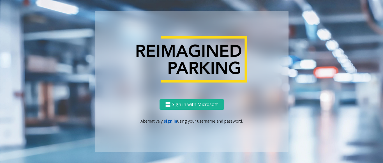
click at [171, 123] on link "sign in" at bounding box center [170, 120] width 13 height 5
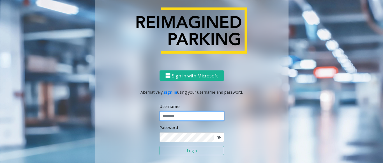
click at [189, 116] on input "text" at bounding box center [192, 116] width 65 height 10
paste input "*******"
type input "*******"
click at [217, 137] on icon at bounding box center [219, 137] width 4 height 4
click at [205, 152] on button "Login" at bounding box center [192, 151] width 65 height 10
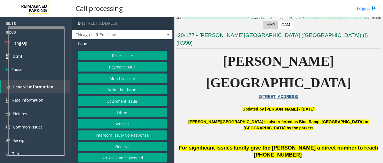
scroll to position [112, 0]
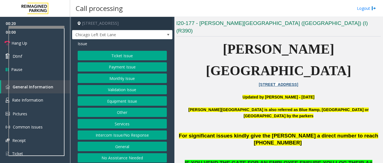
click at [133, 103] on button "Equipment Issue" at bounding box center [122, 101] width 89 height 10
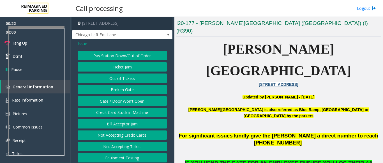
click at [87, 44] on span "Issue" at bounding box center [83, 44] width 10 height 6
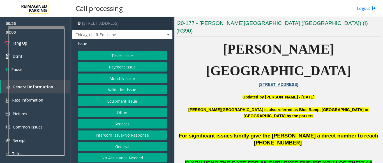
click at [138, 102] on button "Equipment Issue" at bounding box center [122, 101] width 89 height 10
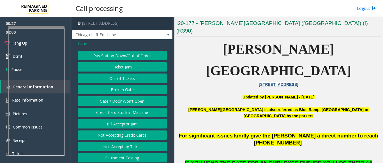
click at [134, 102] on button "Gate / Door Won't Open" at bounding box center [122, 101] width 89 height 10
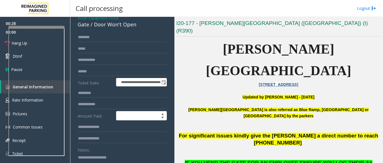
scroll to position [84, 0]
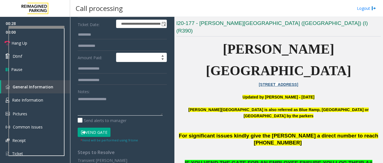
click at [102, 105] on textarea at bounding box center [120, 105] width 85 height 21
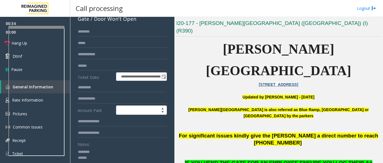
scroll to position [56, 0]
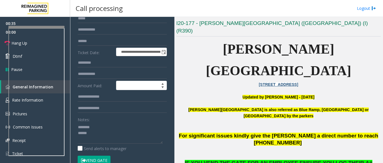
click at [88, 158] on button "Vend Gate" at bounding box center [94, 161] width 33 height 10
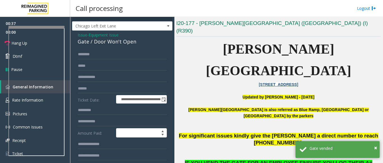
scroll to position [0, 0]
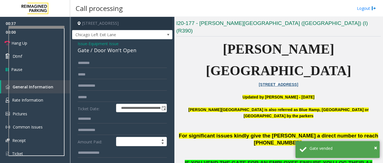
click at [88, 48] on div "Gate / Door Won't Open" at bounding box center [122, 51] width 89 height 8
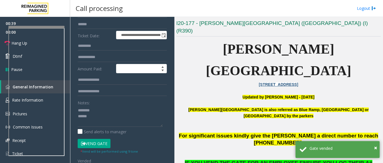
scroll to position [90, 0]
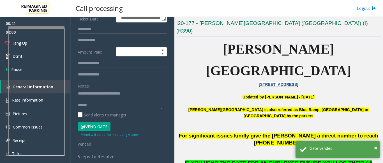
drag, startPoint x: 90, startPoint y: 106, endPoint x: 83, endPoint y: 103, distance: 7.5
click at [90, 106] on textarea at bounding box center [120, 99] width 85 height 21
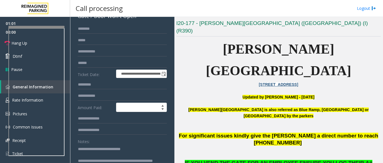
scroll to position [34, 0]
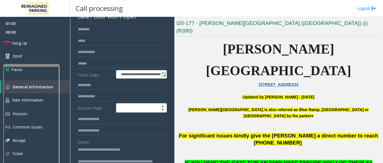
click at [33, 67] on div at bounding box center [31, 130] width 56 height 132
type textarea "**********"
click at [26, 43] on span "Hang Up" at bounding box center [19, 43] width 16 height 6
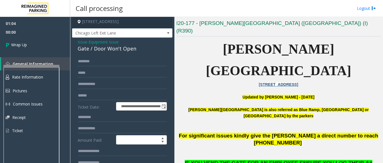
scroll to position [0, 0]
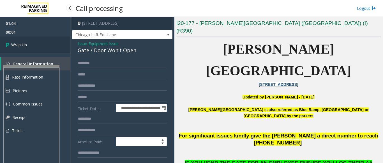
click at [40, 46] on link "Wrap Up" at bounding box center [35, 44] width 70 height 17
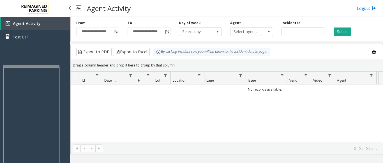
click at [32, 55] on div "Agent Activity Test Call" at bounding box center [35, 98] width 70 height 163
click at [19, 32] on link "Test Call" at bounding box center [35, 36] width 70 height 13
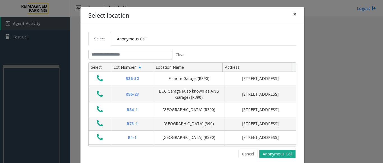
click at [296, 12] on button "×" at bounding box center [294, 14] width 11 height 14
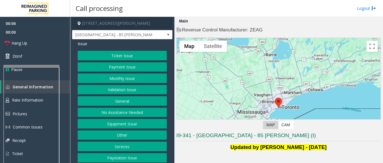
click at [120, 91] on button "Validation Issue" at bounding box center [122, 90] width 89 height 10
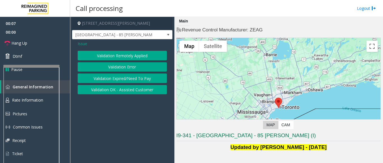
click at [122, 65] on button "Validation Error" at bounding box center [122, 67] width 89 height 10
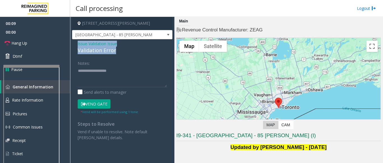
drag, startPoint x: 114, startPoint y: 52, endPoint x: 75, endPoint y: 43, distance: 40.8
click at [75, 43] on div "Issue - Validation Issue Validation Error Notes: Send alerts to manager Vend Ga…" at bounding box center [122, 92] width 100 height 107
click at [97, 74] on textarea at bounding box center [122, 76] width 89 height 21
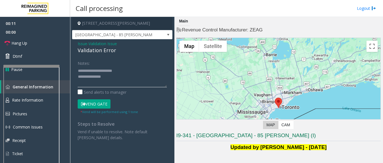
drag, startPoint x: 89, startPoint y: 70, endPoint x: 124, endPoint y: 68, distance: 34.5
click at [124, 68] on textarea at bounding box center [122, 76] width 89 height 21
click at [79, 76] on textarea at bounding box center [122, 76] width 89 height 21
click at [150, 69] on textarea at bounding box center [122, 76] width 89 height 21
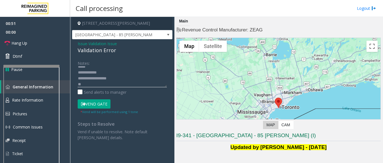
drag, startPoint x: 150, startPoint y: 69, endPoint x: 91, endPoint y: 84, distance: 61.4
click at [91, 84] on textarea at bounding box center [122, 76] width 89 height 21
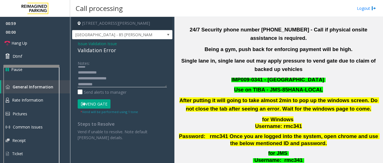
scroll to position [224, 0]
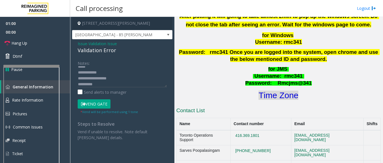
click at [270, 91] on font "Time Zone" at bounding box center [279, 95] width 40 height 9
click at [113, 84] on textarea at bounding box center [122, 76] width 89 height 21
click at [89, 102] on button "Vend Gate" at bounding box center [94, 104] width 33 height 10
click at [111, 83] on textarea at bounding box center [122, 76] width 89 height 21
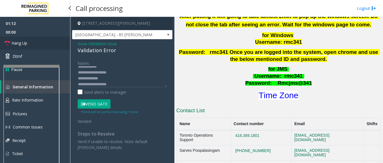
click at [36, 47] on link "Hang Up" at bounding box center [35, 42] width 70 height 13
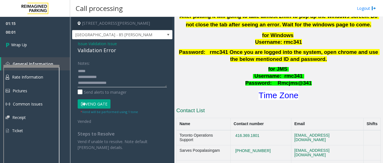
scroll to position [0, 0]
click at [97, 76] on textarea at bounding box center [122, 76] width 89 height 21
click at [126, 71] on textarea at bounding box center [122, 76] width 89 height 21
click at [111, 70] on textarea at bounding box center [122, 76] width 89 height 21
click at [133, 68] on textarea at bounding box center [122, 76] width 89 height 21
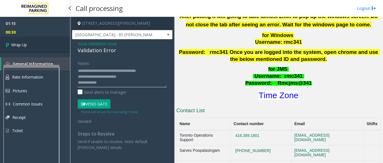
type textarea "**********"
click at [33, 45] on link "Wrap Up" at bounding box center [35, 44] width 70 height 17
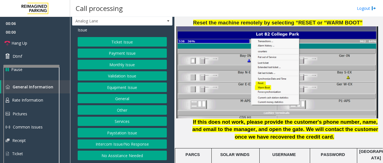
scroll to position [729, 0]
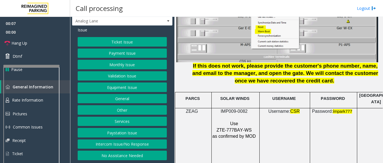
click at [225, 128] on span "ZTE-777BAY-WS" at bounding box center [234, 130] width 35 height 5
copy p "ZTE-777BAY-WS"
click at [122, 42] on button "Ticket Issue" at bounding box center [122, 42] width 89 height 10
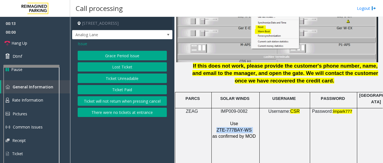
scroll to position [0, 0]
click at [123, 89] on button "Ticket Paid" at bounding box center [122, 90] width 89 height 10
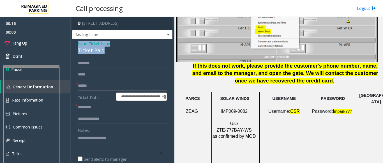
drag, startPoint x: 106, startPoint y: 52, endPoint x: 77, endPoint y: 46, distance: 30.1
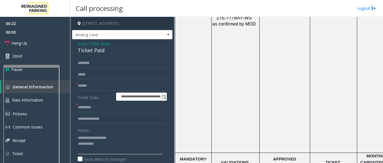
scroll to position [926, 0]
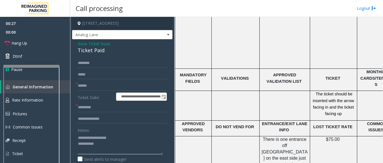
click at [91, 135] on textarea at bounding box center [120, 143] width 85 height 21
click at [93, 137] on textarea at bounding box center [120, 143] width 85 height 21
drag, startPoint x: 89, startPoint y: 136, endPoint x: 142, endPoint y: 137, distance: 53.0
click at [142, 137] on textarea at bounding box center [120, 143] width 85 height 21
click at [78, 143] on textarea at bounding box center [120, 143] width 85 height 21
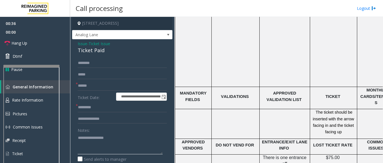
scroll to position [898, 0]
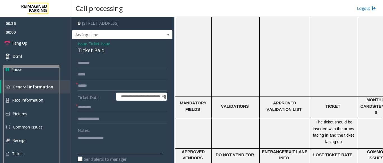
click at [136, 139] on textarea at bounding box center [120, 143] width 85 height 21
type textarea "**********"
click at [95, 89] on input "text" at bounding box center [122, 86] width 89 height 10
type input "********"
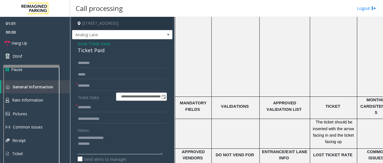
click at [94, 144] on textarea at bounding box center [120, 143] width 85 height 21
drag, startPoint x: 159, startPoint y: 154, endPoint x: 156, endPoint y: 176, distance: 22.3
click at [156, 163] on html "**********" at bounding box center [191, 81] width 383 height 163
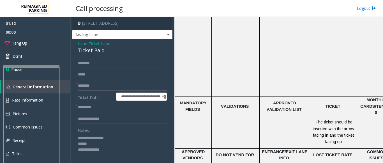
drag, startPoint x: 160, startPoint y: 153, endPoint x: 162, endPoint y: 175, distance: 21.7
click at [162, 163] on html "**********" at bounding box center [191, 81] width 383 height 163
click at [138, 147] on textarea at bounding box center [120, 154] width 85 height 42
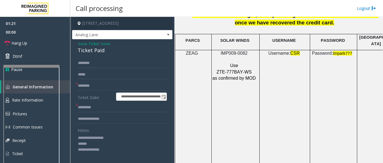
scroll to position [785, 0]
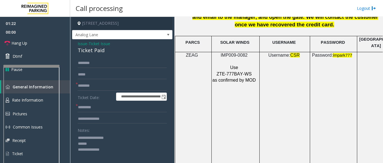
type textarea "**********"
click at [236, 72] on span "ZTE-777BAY-WS" at bounding box center [234, 74] width 35 height 5
copy p "ZTE-777BAY-WS"
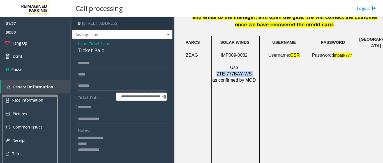
click at [35, 97] on div at bounding box center [30, 96] width 56 height 2
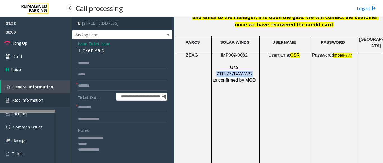
click at [29, 99] on span "Rate Information" at bounding box center [27, 99] width 31 height 5
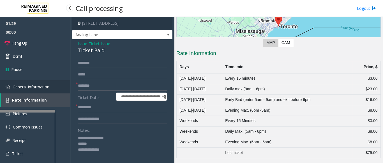
click at [34, 85] on span "General Information" at bounding box center [31, 86] width 37 height 5
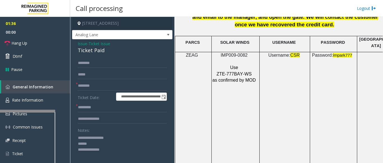
click at [97, 44] on span "Ticket Issue" at bounding box center [100, 44] width 22 height 6
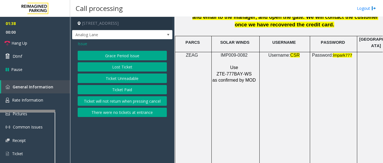
drag, startPoint x: 85, startPoint y: 48, endPoint x: 104, endPoint y: 73, distance: 31.5
click at [104, 73] on div "Issue Grace Period Issue Lost Ticket Ticket Unreadable Ticket Paid Ticket will …" at bounding box center [122, 79] width 100 height 80
click at [104, 74] on button "Ticket Unreadable" at bounding box center [122, 78] width 89 height 10
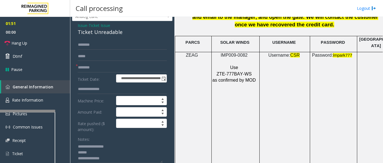
scroll to position [28, 0]
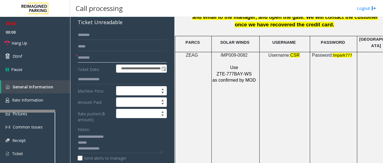
drag, startPoint x: 98, startPoint y: 59, endPoint x: 70, endPoint y: 57, distance: 27.9
click at [70, 57] on div "**********" at bounding box center [226, 90] width 313 height 146
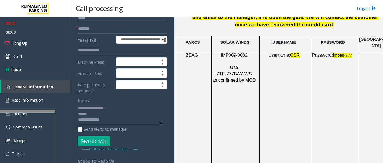
scroll to position [84, 0]
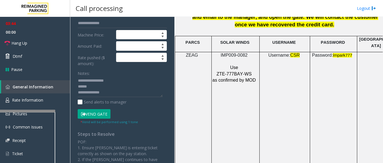
click at [91, 114] on button "Vend Gate" at bounding box center [94, 114] width 33 height 10
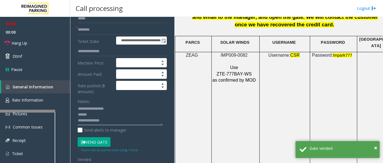
click at [95, 116] on textarea at bounding box center [120, 114] width 85 height 21
drag, startPoint x: 100, startPoint y: 119, endPoint x: 62, endPoint y: 119, distance: 38.1
click at [62, 119] on app-root "**********" at bounding box center [191, 81] width 383 height 163
click at [93, 112] on textarea at bounding box center [120, 114] width 85 height 21
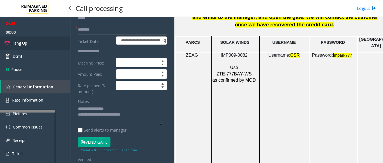
click at [34, 45] on link "Hang Up" at bounding box center [35, 42] width 70 height 13
click at [132, 113] on textarea at bounding box center [120, 114] width 85 height 21
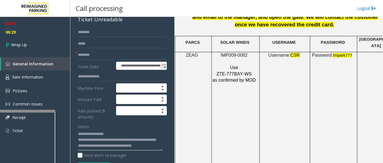
scroll to position [0, 0]
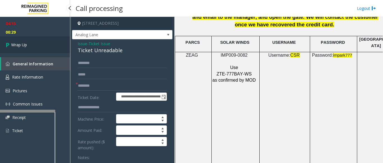
type textarea "**********"
click at [51, 44] on link "Wrap Up" at bounding box center [35, 44] width 70 height 17
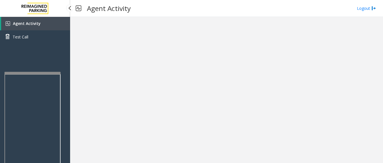
click at [31, 68] on app-root "Agent Activity Test Call × Close Powered by Umojo © 2025 Agent Activity Logout ×" at bounding box center [191, 81] width 383 height 163
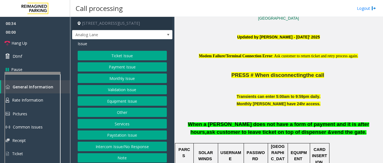
scroll to position [140, 0]
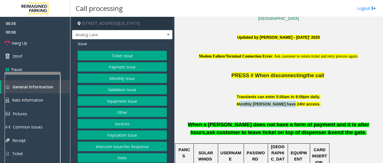
drag, startPoint x: 250, startPoint y: 109, endPoint x: 296, endPoint y: 106, distance: 46.4
click at [296, 106] on div "Transients can enter 5:00am to 9:59pm daily. Monthly [PERSON_NAME] have 24hr ac…" at bounding box center [278, 118] width 204 height 49
click at [121, 103] on button "Equipment Issue" at bounding box center [122, 101] width 89 height 10
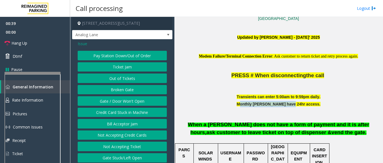
click at [132, 103] on button "Gate / Door Won't Open" at bounding box center [122, 101] width 89 height 10
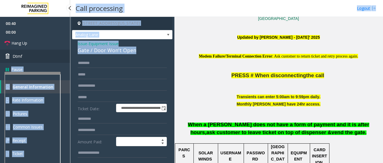
drag, startPoint x: 141, startPoint y: 53, endPoint x: 68, endPoint y: 52, distance: 72.9
click at [68, 52] on app-root "**********" at bounding box center [191, 81] width 383 height 163
click at [109, 54] on div "Gate / Door Won't Open" at bounding box center [122, 51] width 89 height 8
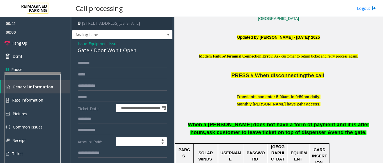
drag, startPoint x: 127, startPoint y: 57, endPoint x: 73, endPoint y: 49, distance: 55.3
drag, startPoint x: 137, startPoint y: 56, endPoint x: 73, endPoint y: 49, distance: 64.9
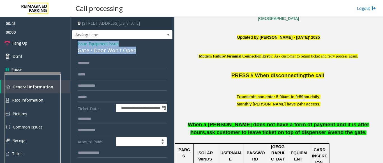
copy div "Issue - Equipment Issue Gate / Door Won't Open"
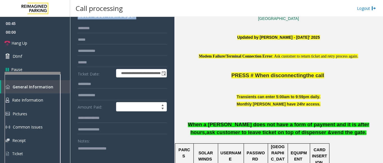
scroll to position [84, 0]
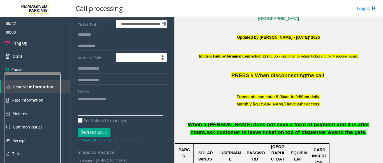
paste textarea "**********"
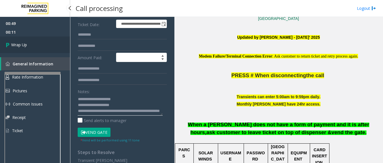
type textarea "**********"
click at [42, 47] on link "Wrap Up" at bounding box center [35, 44] width 70 height 17
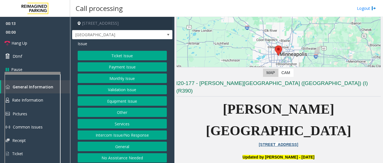
scroll to position [56, 0]
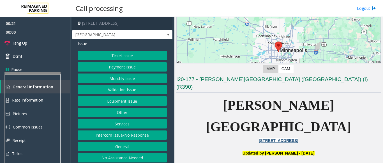
click at [129, 102] on button "Equipment Issue" at bounding box center [122, 101] width 89 height 10
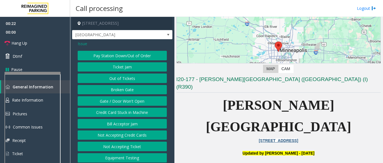
click at [126, 103] on button "Gate / Door Won't Open" at bounding box center [122, 101] width 89 height 10
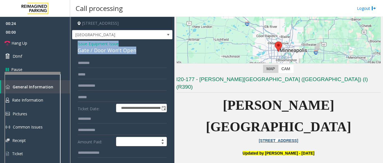
drag, startPoint x: 137, startPoint y: 50, endPoint x: 75, endPoint y: 45, distance: 62.5
drag, startPoint x: 75, startPoint y: 45, endPoint x: 72, endPoint y: 67, distance: 22.0
drag, startPoint x: 152, startPoint y: 48, endPoint x: 70, endPoint y: 43, distance: 81.8
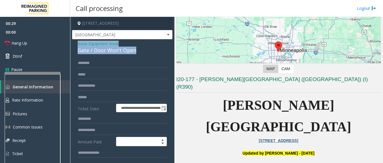
click at [70, 43] on app-call-processing-form "**********" at bounding box center [122, 90] width 104 height 146
copy div "Issue - Equipment Issue Gate / Door Won't Open"
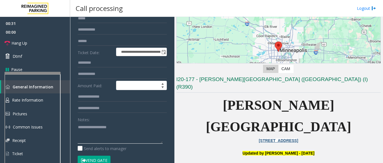
paste textarea "**********"
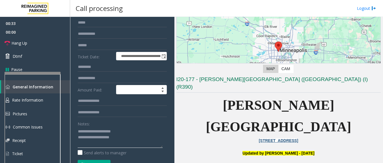
scroll to position [84, 0]
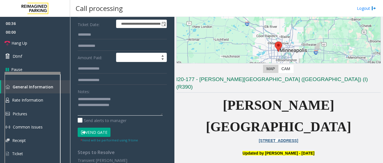
drag, startPoint x: 90, startPoint y: 97, endPoint x: 127, endPoint y: 96, distance: 36.5
click at [127, 96] on textarea at bounding box center [120, 105] width 85 height 21
click at [79, 107] on textarea at bounding box center [120, 105] width 85 height 21
click at [104, 129] on button "Vend Gate" at bounding box center [94, 133] width 33 height 10
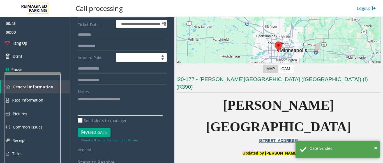
click at [148, 103] on textarea at bounding box center [120, 105] width 85 height 21
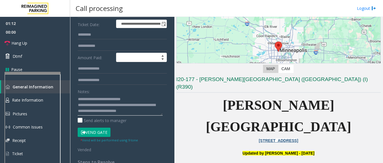
click at [96, 111] on textarea at bounding box center [120, 105] width 85 height 21
click at [95, 110] on textarea at bounding box center [120, 105] width 85 height 21
drag, startPoint x: 81, startPoint y: 106, endPoint x: 34, endPoint y: 45, distance: 76.8
click at [34, 45] on link "Hang Up" at bounding box center [35, 42] width 70 height 13
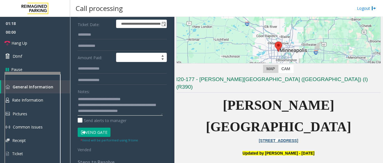
click at [80, 108] on textarea at bounding box center [120, 105] width 85 height 21
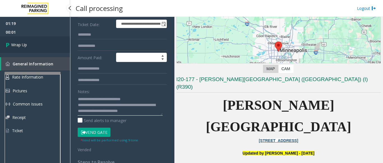
type textarea "**********"
click at [22, 41] on link "Wrap Up" at bounding box center [35, 44] width 70 height 17
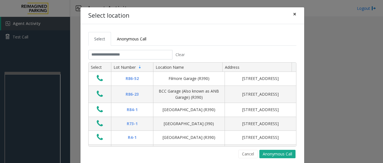
click at [295, 12] on button "×" at bounding box center [294, 14] width 11 height 14
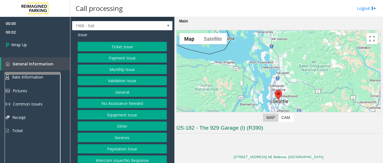
scroll to position [14, 0]
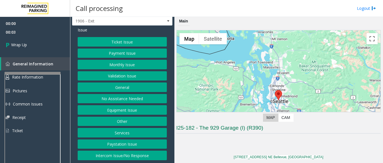
click at [110, 155] on button "Intercom Issue/No Response" at bounding box center [122, 156] width 89 height 10
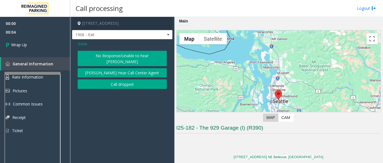
click at [108, 79] on button "Call dropped" at bounding box center [122, 84] width 89 height 10
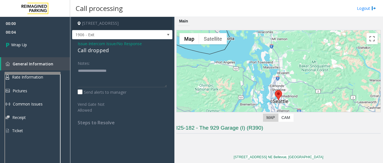
click at [80, 49] on div "Call dropped" at bounding box center [122, 51] width 89 height 8
type textarea "**********"
click at [39, 47] on link "Wrap Up" at bounding box center [35, 44] width 70 height 17
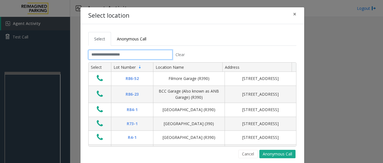
click at [136, 56] on input "text" at bounding box center [130, 55] width 84 height 10
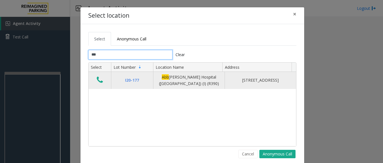
type input "***"
drag, startPoint x: 98, startPoint y: 83, endPoint x: 92, endPoint y: 87, distance: 6.8
click at [98, 86] on td "Data table" at bounding box center [100, 80] width 22 height 17
click at [95, 82] on button "Data table" at bounding box center [100, 80] width 10 height 9
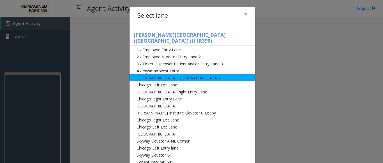
click at [154, 75] on li "[GEOGRAPHIC_DATA] ([GEOGRAPHIC_DATA])" at bounding box center [193, 77] width 126 height 7
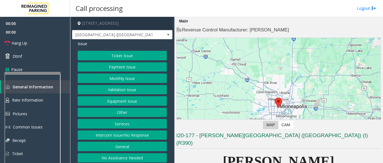
click at [116, 76] on button "Monthly Issue" at bounding box center [122, 78] width 89 height 10
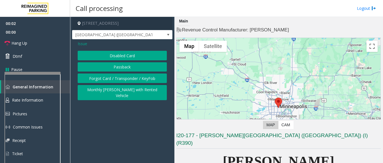
click at [134, 53] on button "Disabled Card" at bounding box center [122, 56] width 89 height 10
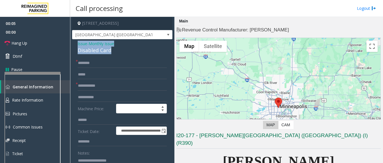
drag, startPoint x: 105, startPoint y: 50, endPoint x: 72, endPoint y: 42, distance: 34.3
click at [72, 42] on app-call-processing-form "**********" at bounding box center [122, 90] width 104 height 146
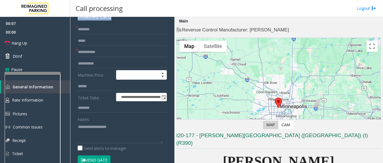
scroll to position [59, 0]
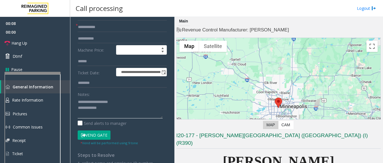
click at [101, 109] on textarea at bounding box center [120, 107] width 85 height 21
click at [109, 109] on textarea at bounding box center [120, 107] width 85 height 21
click at [101, 136] on button "Vend Gate" at bounding box center [94, 135] width 33 height 10
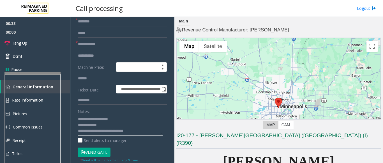
click at [87, 130] on textarea at bounding box center [120, 124] width 85 height 21
paste textarea "**********"
click at [88, 125] on textarea at bounding box center [120, 124] width 85 height 21
click at [84, 125] on textarea at bounding box center [120, 124] width 85 height 21
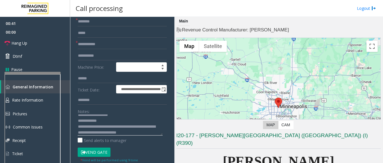
click at [87, 126] on textarea at bounding box center [120, 124] width 85 height 21
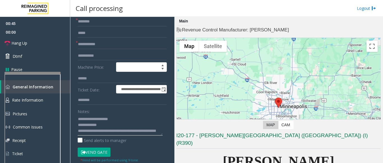
drag, startPoint x: 116, startPoint y: 119, endPoint x: 90, endPoint y: 117, distance: 26.2
click at [90, 117] on textarea at bounding box center [120, 124] width 85 height 21
type textarea "**********"
click at [100, 20] on input "text" at bounding box center [122, 22] width 89 height 10
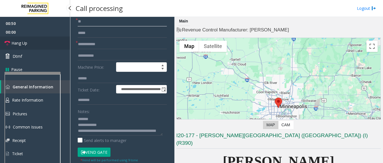
type input "**"
click at [38, 41] on link "Hang Up" at bounding box center [35, 42] width 70 height 13
click at [91, 42] on input "text" at bounding box center [122, 45] width 89 height 10
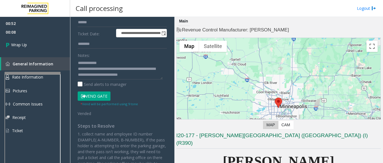
scroll to position [126, 0]
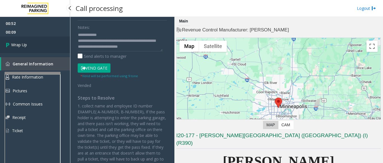
type input "**"
click at [33, 43] on link "Wrap Up" at bounding box center [35, 44] width 70 height 17
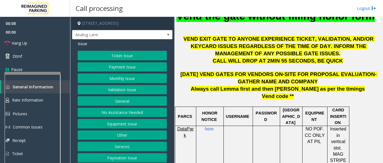
scroll to position [196, 0]
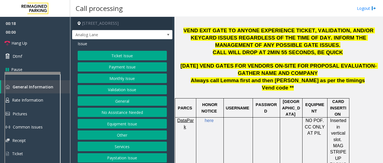
click at [128, 90] on button "Validation Issue" at bounding box center [122, 90] width 89 height 10
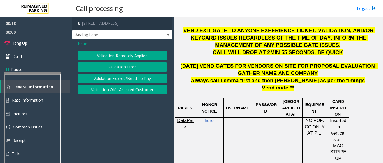
click at [137, 65] on button "Validation Error" at bounding box center [122, 67] width 89 height 10
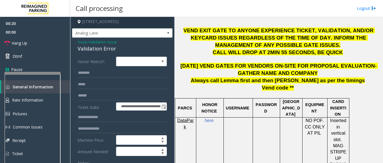
scroll to position [0, 0]
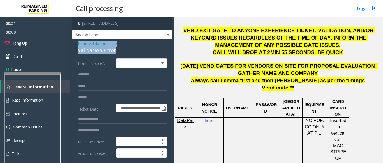
drag, startPoint x: 114, startPoint y: 51, endPoint x: 77, endPoint y: 44, distance: 37.2
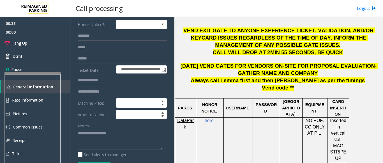
scroll to position [29, 0]
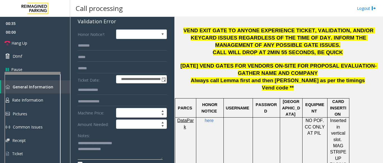
click at [110, 150] on textarea at bounding box center [120, 149] width 85 height 21
drag, startPoint x: 91, startPoint y: 142, endPoint x: 127, endPoint y: 142, distance: 35.3
click at [127, 142] on textarea at bounding box center [120, 149] width 85 height 21
click at [78, 150] on textarea at bounding box center [120, 149] width 85 height 21
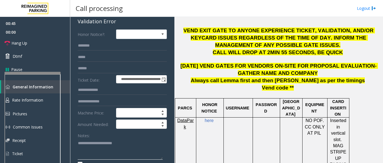
click at [125, 141] on textarea at bounding box center [120, 149] width 85 height 21
click at [38, 44] on link "Hang Up" at bounding box center [35, 42] width 70 height 13
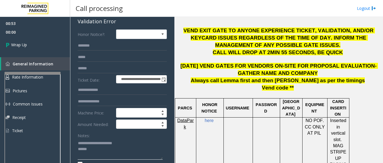
click at [121, 143] on textarea at bounding box center [120, 149] width 85 height 21
click at [107, 149] on textarea at bounding box center [120, 149] width 85 height 21
click at [123, 151] on textarea at bounding box center [120, 149] width 85 height 21
click at [123, 157] on textarea at bounding box center [120, 149] width 85 height 21
drag, startPoint x: 85, startPoint y: 157, endPoint x: 82, endPoint y: 155, distance: 3.3
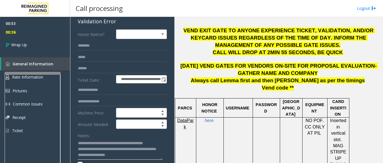
click at [81, 155] on textarea at bounding box center [120, 149] width 85 height 21
click at [86, 155] on textarea at bounding box center [120, 149] width 85 height 21
click at [86, 158] on textarea at bounding box center [120, 149] width 85 height 21
type textarea "**********"
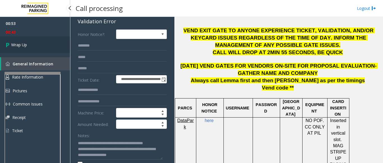
click at [36, 41] on link "Wrap Up" at bounding box center [35, 44] width 70 height 17
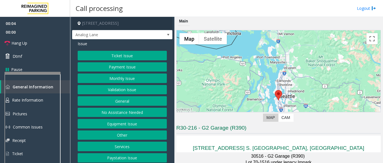
click at [128, 95] on div "Ticket Issue Payment Issue Monthly Issue Validation Issue General No Assistance…" at bounding box center [122, 112] width 89 height 123
click at [128, 91] on button "Validation Issue" at bounding box center [122, 90] width 89 height 10
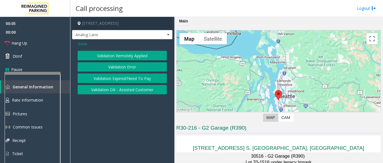
click at [110, 71] on button "Validation Error" at bounding box center [122, 67] width 89 height 10
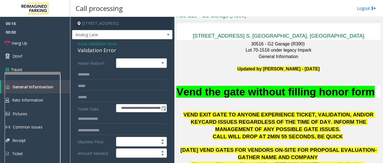
scroll to position [168, 0]
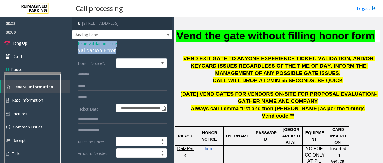
drag, startPoint x: 109, startPoint y: 49, endPoint x: 75, endPoint y: 44, distance: 34.6
copy div "Issue - Validation Issue Validation Error"
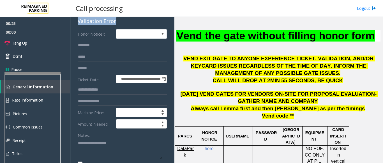
scroll to position [56, 0]
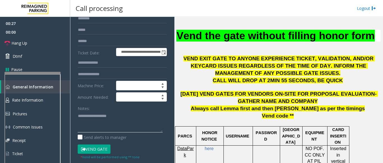
paste textarea "**********"
click at [91, 130] on textarea at bounding box center [120, 121] width 85 height 21
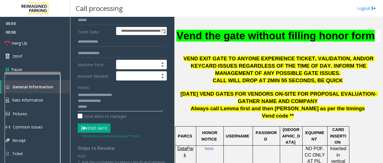
scroll to position [84, 0]
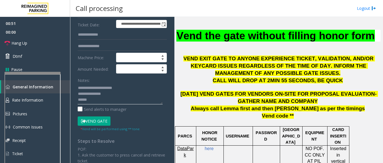
drag, startPoint x: 95, startPoint y: 86, endPoint x: 127, endPoint y: 86, distance: 32.0
click at [127, 86] on textarea at bounding box center [120, 93] width 85 height 21
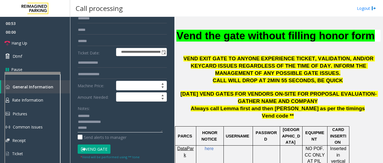
click at [106, 131] on textarea at bounding box center [120, 121] width 85 height 21
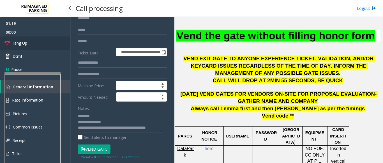
click at [36, 42] on link "Hang Up" at bounding box center [35, 42] width 70 height 13
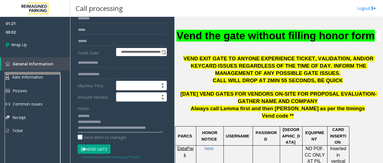
click at [160, 126] on textarea at bounding box center [120, 121] width 85 height 21
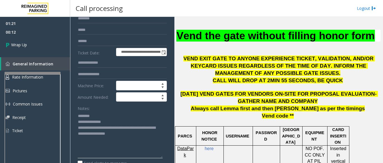
drag, startPoint x: 162, startPoint y: 131, endPoint x: 148, endPoint y: 154, distance: 27.4
click at [160, 158] on textarea at bounding box center [120, 134] width 85 height 47
click at [122, 137] on textarea at bounding box center [120, 135] width 85 height 49
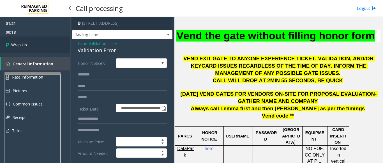
type textarea "**********"
click at [19, 43] on span "Wrap Up" at bounding box center [19, 45] width 16 height 6
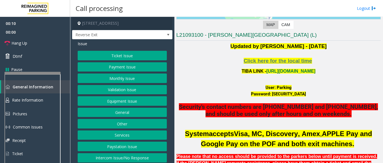
scroll to position [56, 0]
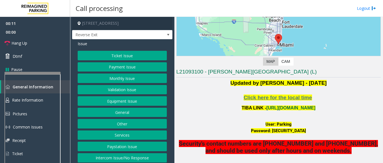
click at [273, 107] on link "[URL][DOMAIN_NAME]" at bounding box center [290, 107] width 49 height 5
click at [115, 80] on button "Monthly Issue" at bounding box center [122, 78] width 89 height 10
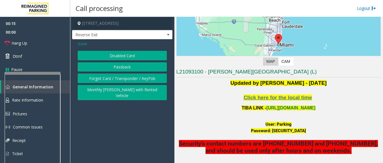
click at [119, 65] on button "Passback" at bounding box center [122, 67] width 89 height 10
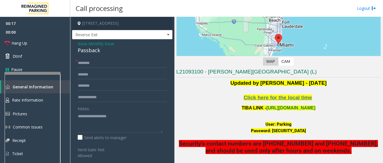
click at [98, 52] on div "Passback" at bounding box center [122, 51] width 89 height 8
drag, startPoint x: 100, startPoint y: 50, endPoint x: 74, endPoint y: 42, distance: 27.2
click at [74, 42] on div "Issue - Monthly Issue Passback * Notes: Send alerts to manager [GEOGRAPHIC_DATA…" at bounding box center [122, 152] width 100 height 227
click at [92, 113] on textarea at bounding box center [120, 122] width 85 height 21
drag, startPoint x: 91, startPoint y: 115, endPoint x: 141, endPoint y: 115, distance: 49.4
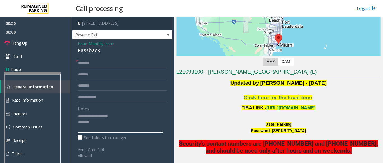
click at [141, 115] on textarea at bounding box center [120, 122] width 85 height 21
click at [77, 123] on div "* Notes: Send alerts to manager Vend Gate Not Allowed Steps to Resolve Contact …" at bounding box center [122, 159] width 98 height 203
click at [78, 123] on textarea at bounding box center [120, 122] width 85 height 21
click at [110, 117] on textarea at bounding box center [120, 122] width 85 height 21
drag, startPoint x: 109, startPoint y: 116, endPoint x: 119, endPoint y: 119, distance: 10.8
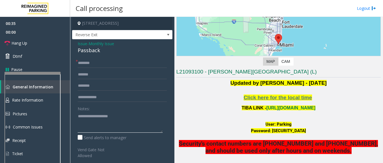
click at [119, 119] on textarea at bounding box center [120, 122] width 85 height 21
type textarea "**********"
type input "***"
click at [111, 115] on textarea at bounding box center [120, 122] width 85 height 21
drag, startPoint x: 275, startPoint y: 125, endPoint x: 289, endPoint y: 124, distance: 13.5
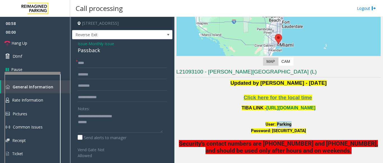
click at [289, 124] on font "User: Parking" at bounding box center [279, 124] width 26 height 5
drag, startPoint x: 279, startPoint y: 131, endPoint x: 307, endPoint y: 130, distance: 27.8
click at [306, 130] on font "Password: [SECURITY_DATA]" at bounding box center [278, 130] width 55 height 5
click at [97, 123] on textarea at bounding box center [120, 122] width 85 height 21
click at [89, 122] on textarea at bounding box center [120, 122] width 85 height 21
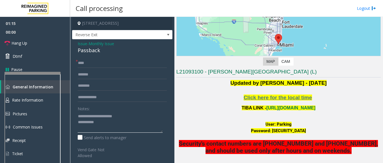
click at [87, 122] on textarea at bounding box center [120, 122] width 85 height 21
click at [87, 123] on textarea at bounding box center [120, 122] width 85 height 21
click at [79, 128] on textarea at bounding box center [120, 122] width 85 height 21
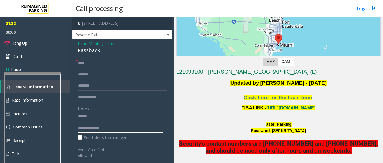
scroll to position [6, 0]
type textarea "**********"
click at [80, 61] on input "***" at bounding box center [122, 63] width 89 height 10
click at [87, 62] on input "***" at bounding box center [122, 63] width 89 height 10
type input "**********"
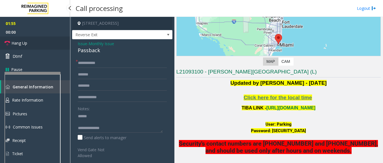
click at [35, 45] on link "Hang Up" at bounding box center [35, 42] width 70 height 13
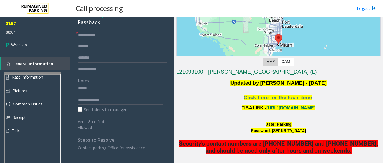
scroll to position [0, 0]
click at [99, 99] on textarea at bounding box center [120, 94] width 85 height 21
click at [98, 97] on textarea at bounding box center [120, 94] width 85 height 21
click at [97, 94] on textarea at bounding box center [120, 94] width 85 height 21
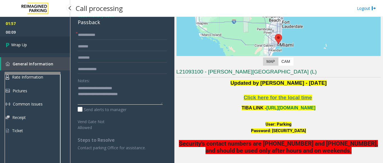
type textarea "**********"
click at [32, 47] on link "Wrap Up" at bounding box center [35, 44] width 70 height 17
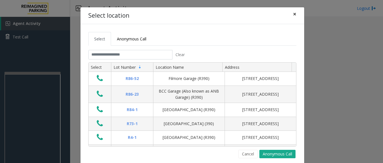
click at [295, 14] on button "×" at bounding box center [294, 14] width 11 height 14
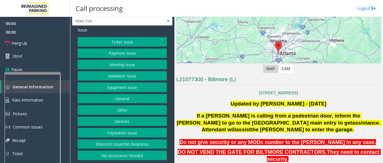
scroll to position [112, 0]
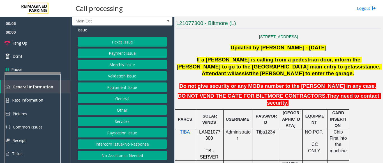
click at [213, 130] on span "LAN21077300" at bounding box center [209, 135] width 21 height 11
copy p "LAN21077300"
click at [130, 64] on button "Monthly Issue" at bounding box center [122, 65] width 89 height 10
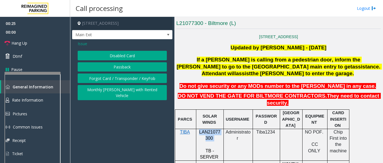
click at [130, 60] on button "Disabled Card" at bounding box center [122, 56] width 89 height 10
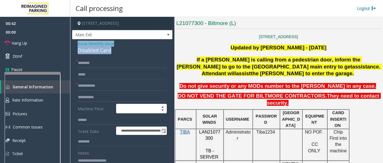
drag, startPoint x: 117, startPoint y: 54, endPoint x: 77, endPoint y: 48, distance: 40.0
copy div "Issue - Monthly Issue Disabled Card"
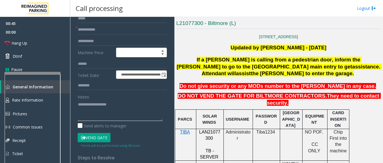
paste textarea "**********"
drag, startPoint x: 92, startPoint y: 107, endPoint x: 165, endPoint y: 109, distance: 73.5
click at [165, 109] on div "**********" at bounding box center [122, 158] width 98 height 313
click at [78, 116] on textarea at bounding box center [120, 110] width 85 height 21
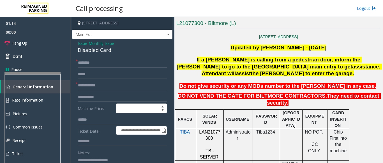
scroll to position [0, 0]
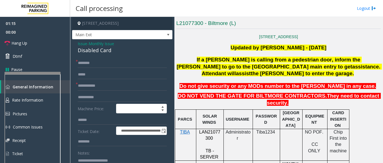
type textarea "**********"
click at [95, 66] on input "text" at bounding box center [122, 63] width 89 height 10
click at [91, 66] on input "**********" at bounding box center [122, 63] width 89 height 10
click at [83, 67] on input "**********" at bounding box center [122, 63] width 89 height 10
click at [91, 67] on input "**********" at bounding box center [122, 63] width 89 height 10
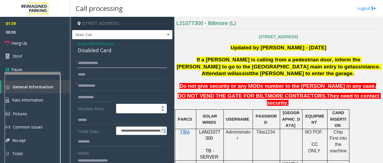
type input "**********"
drag, startPoint x: 90, startPoint y: 65, endPoint x: 83, endPoint y: 89, distance: 25.0
click at [82, 89] on input "text" at bounding box center [122, 86] width 89 height 10
type input "*****"
click at [91, 68] on input "**********" at bounding box center [122, 63] width 89 height 10
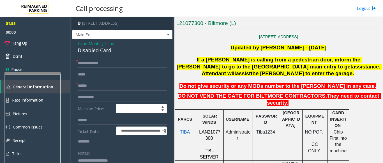
drag, startPoint x: 92, startPoint y: 69, endPoint x: 75, endPoint y: 69, distance: 16.3
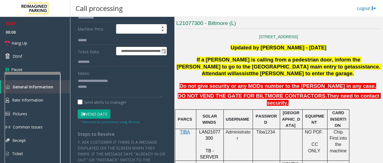
scroll to position [84, 0]
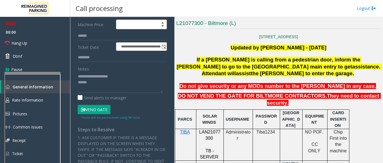
click at [101, 114] on button "Vend Gate" at bounding box center [94, 110] width 33 height 10
click at [92, 86] on textarea at bounding box center [120, 82] width 85 height 21
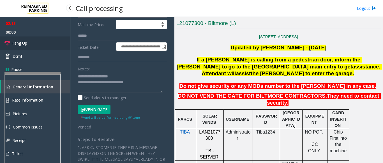
click at [32, 37] on link "Hang Up" at bounding box center [35, 42] width 70 height 13
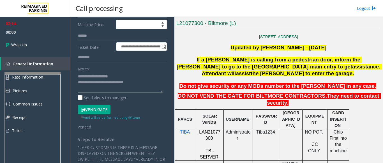
click at [144, 87] on textarea at bounding box center [120, 82] width 85 height 21
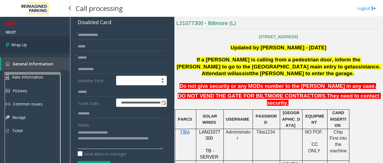
type textarea "**********"
click at [27, 36] on link "Wrap Up" at bounding box center [35, 44] width 70 height 17
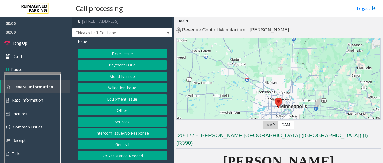
scroll to position [2, 0]
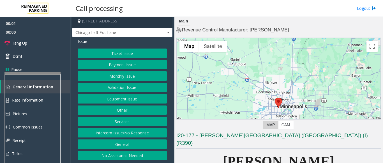
click at [133, 100] on button "Equipment Issue" at bounding box center [122, 99] width 89 height 10
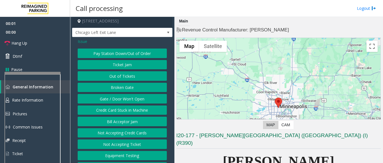
click at [133, 100] on button "Gate / Door Won't Open" at bounding box center [122, 99] width 89 height 10
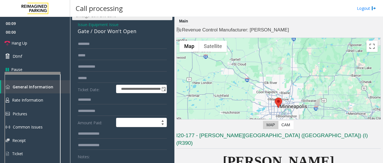
scroll to position [0, 0]
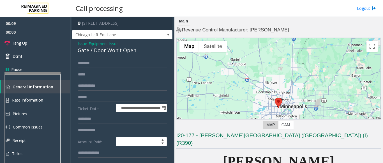
type textarea "**********"
click at [107, 43] on span "Equipment Issue" at bounding box center [104, 44] width 30 height 6
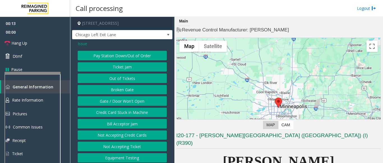
click at [82, 46] on span "Issue" at bounding box center [83, 44] width 10 height 6
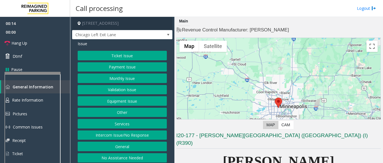
click at [134, 81] on button "Monthly Issue" at bounding box center [122, 78] width 89 height 10
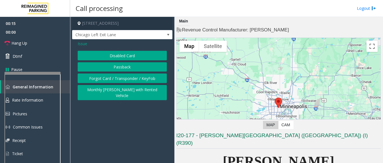
click at [115, 67] on button "Passback" at bounding box center [122, 67] width 89 height 10
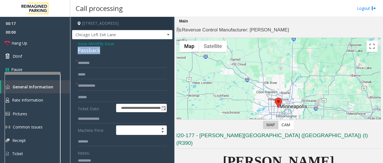
drag, startPoint x: 76, startPoint y: 49, endPoint x: 100, endPoint y: 53, distance: 23.6
copy div "Passback"
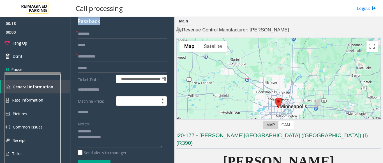
scroll to position [56, 0]
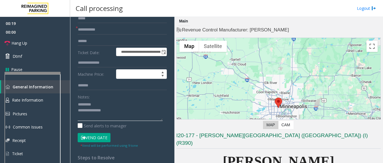
paste textarea "********"
click at [116, 104] on textarea at bounding box center [120, 110] width 85 height 21
type textarea "**********"
click at [99, 27] on input "text" at bounding box center [122, 30] width 89 height 10
type input "*******"
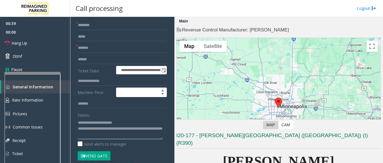
scroll to position [28, 0]
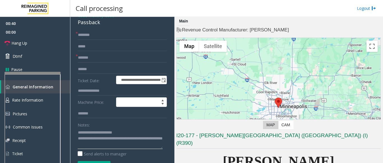
type textarea "**********"
click at [90, 34] on input "text" at bounding box center [122, 35] width 89 height 10
drag, startPoint x: 87, startPoint y: 34, endPoint x: 81, endPoint y: 37, distance: 5.8
click at [81, 37] on input "*******" at bounding box center [122, 35] width 89 height 10
click at [90, 34] on input "*******" at bounding box center [122, 35] width 89 height 10
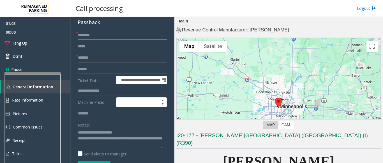
click at [98, 38] on input "*******" at bounding box center [122, 35] width 89 height 10
drag, startPoint x: 85, startPoint y: 35, endPoint x: 74, endPoint y: 34, distance: 11.0
click at [74, 34] on div "**********" at bounding box center [122, 148] width 98 height 237
drag, startPoint x: 81, startPoint y: 36, endPoint x: 80, endPoint y: 27, distance: 8.7
click at [80, 27] on div "**********" at bounding box center [122, 141] width 100 height 261
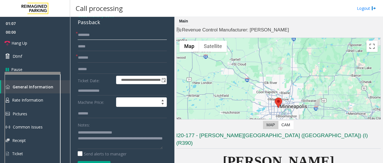
click at [91, 35] on input "*******" at bounding box center [122, 35] width 89 height 10
click at [93, 36] on input "******" at bounding box center [122, 35] width 89 height 10
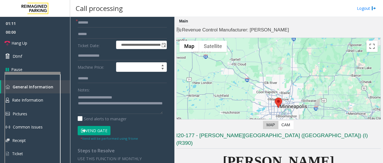
scroll to position [112, 0]
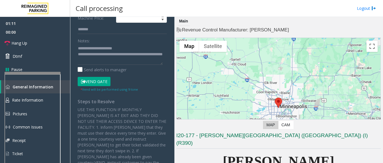
type input "*******"
click at [91, 81] on button "Vend Gate" at bounding box center [94, 82] width 33 height 10
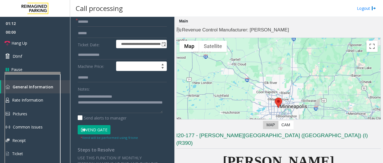
scroll to position [28, 0]
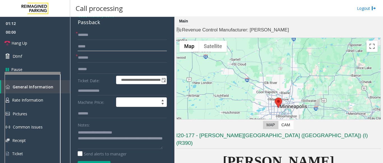
click at [101, 42] on input "text" at bounding box center [122, 47] width 89 height 10
click at [96, 41] on form "**********" at bounding box center [122, 103] width 89 height 146
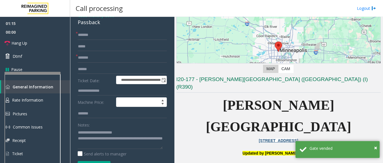
scroll to position [140, 0]
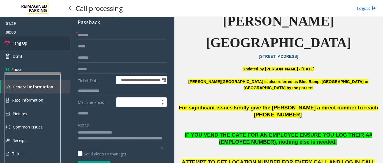
click at [16, 42] on span "Hang Up" at bounding box center [19, 43] width 16 height 6
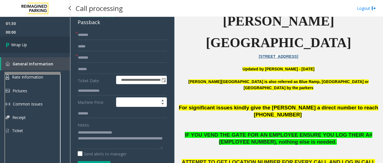
click at [16, 42] on span "Wrap Up" at bounding box center [19, 45] width 16 height 6
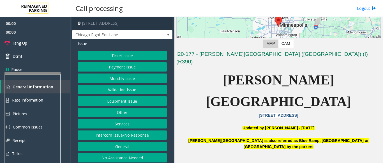
scroll to position [84, 0]
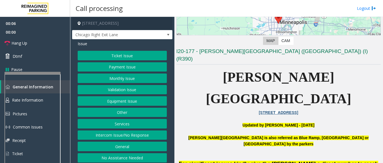
click at [141, 102] on button "Equipment Issue" at bounding box center [122, 101] width 89 height 10
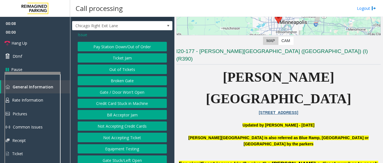
scroll to position [14, 0]
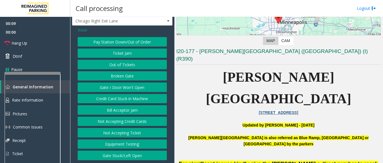
click at [84, 33] on span "Issue" at bounding box center [83, 30] width 10 height 6
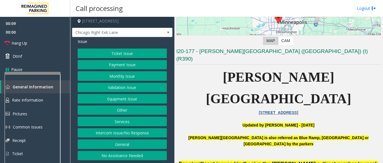
scroll to position [2, 0]
click at [122, 78] on button "Monthly Issue" at bounding box center [122, 76] width 89 height 10
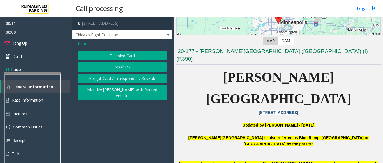
click at [119, 68] on button "Passback" at bounding box center [122, 67] width 89 height 10
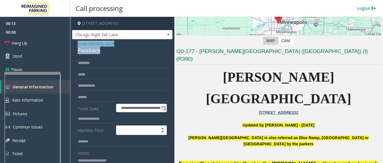
drag, startPoint x: 102, startPoint y: 53, endPoint x: 74, endPoint y: 44, distance: 29.0
copy div "Issue - Monthly Issue Passback"
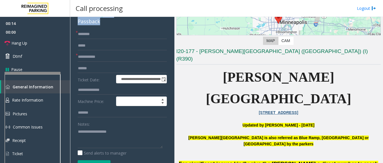
scroll to position [56, 0]
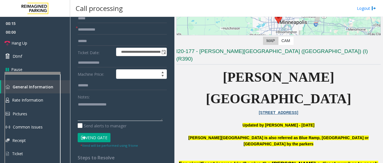
paste textarea "**********"
drag, startPoint x: 92, startPoint y: 107, endPoint x: 132, endPoint y: 105, distance: 39.6
click at [132, 105] on textarea at bounding box center [120, 110] width 85 height 21
click at [125, 108] on textarea at bounding box center [120, 110] width 85 height 21
click at [79, 112] on textarea at bounding box center [120, 110] width 85 height 21
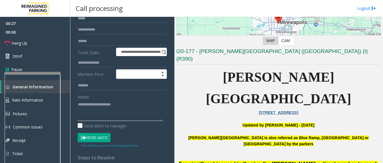
click at [146, 105] on textarea at bounding box center [120, 110] width 85 height 21
click at [94, 115] on textarea at bounding box center [120, 110] width 85 height 21
click at [94, 136] on button "Vend Gate" at bounding box center [94, 138] width 33 height 10
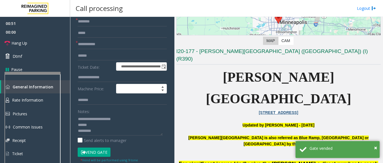
click at [91, 149] on button "Vend Gate" at bounding box center [94, 153] width 33 height 10
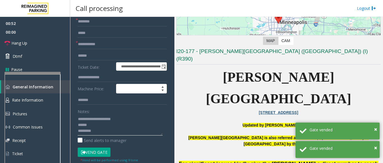
click at [95, 130] on textarea at bounding box center [120, 124] width 85 height 21
type textarea "**********"
click at [100, 26] on input "text" at bounding box center [122, 22] width 89 height 10
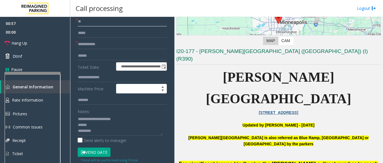
type input "**"
click at [108, 47] on input "text" at bounding box center [122, 45] width 89 height 10
type input "**"
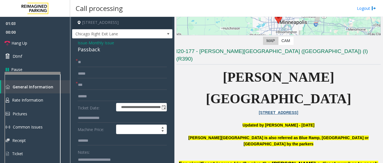
scroll to position [0, 0]
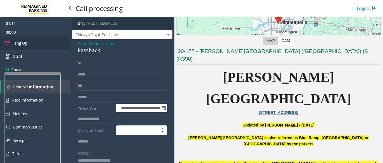
type textarea "**********"
click at [24, 43] on span "Hang Up" at bounding box center [19, 43] width 16 height 6
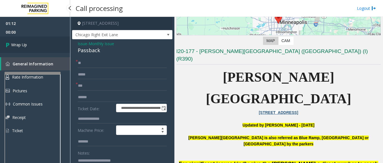
click at [24, 43] on span "Wrap Up" at bounding box center [19, 45] width 16 height 6
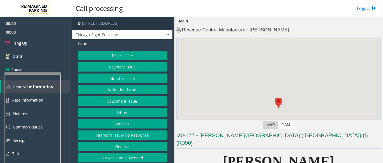
scroll to position [2, 0]
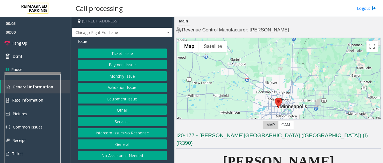
click at [145, 79] on button "Monthly Issue" at bounding box center [122, 76] width 89 height 10
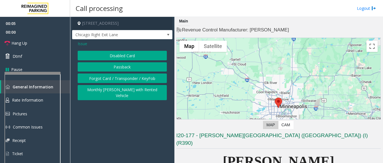
scroll to position [0, 0]
click at [126, 57] on button "Disabled Card" at bounding box center [122, 56] width 89 height 10
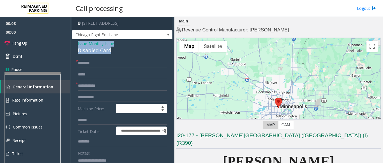
drag, startPoint x: 114, startPoint y: 49, endPoint x: 74, endPoint y: 41, distance: 40.5
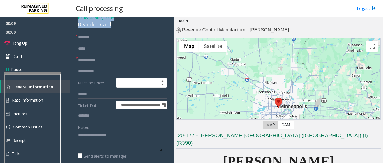
scroll to position [56, 0]
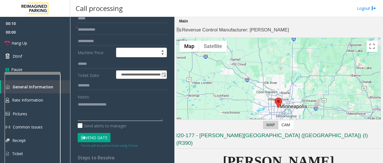
paste textarea "**********"
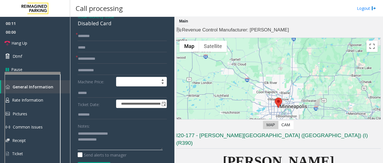
scroll to position [0, 0]
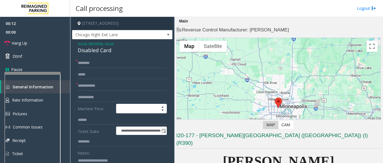
click at [90, 52] on div "Disabled Card" at bounding box center [122, 51] width 89 height 8
copy div "Disabled Card"
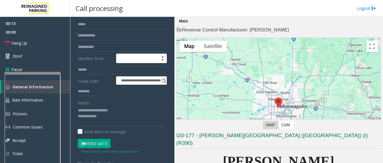
scroll to position [56, 0]
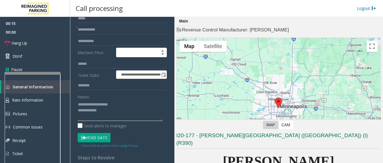
drag, startPoint x: 90, startPoint y: 103, endPoint x: 149, endPoint y: 103, distance: 59.2
click at [149, 103] on textarea at bounding box center [120, 110] width 85 height 21
click at [78, 110] on textarea at bounding box center [120, 110] width 85 height 21
click at [120, 104] on textarea at bounding box center [120, 110] width 85 height 21
click at [90, 140] on button "Vend Gate" at bounding box center [94, 138] width 33 height 10
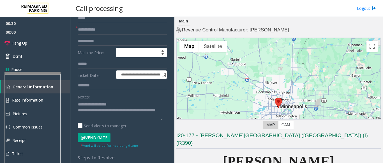
scroll to position [42, 0]
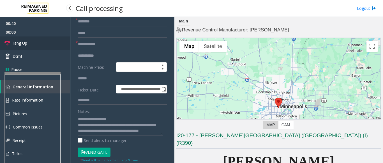
click at [39, 46] on link "Hang Up" at bounding box center [35, 42] width 70 height 13
click at [97, 132] on textarea at bounding box center [120, 124] width 85 height 21
click at [101, 132] on textarea at bounding box center [120, 124] width 85 height 21
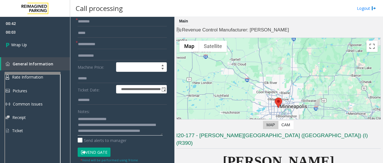
type textarea "**********"
click at [96, 48] on input "text" at bounding box center [122, 45] width 89 height 10
type input "**"
click at [91, 22] on input "text" at bounding box center [122, 22] width 89 height 10
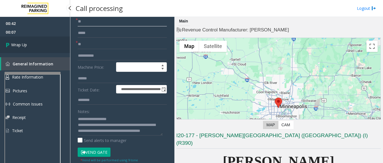
type input "**"
click at [17, 38] on link "Wrap Up" at bounding box center [35, 44] width 70 height 17
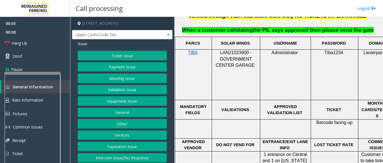
scroll to position [365, 0]
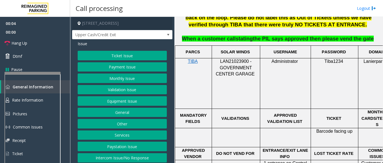
click at [233, 59] on span "LAN21023900 - GOVERNMENT CENTER GARAGE" at bounding box center [235, 67] width 39 height 17
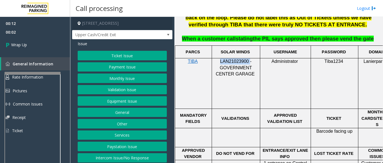
click at [133, 99] on button "Equipment Issue" at bounding box center [122, 101] width 89 height 10
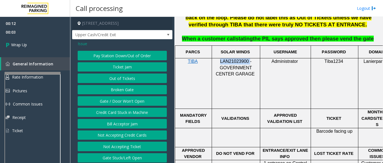
click at [127, 103] on button "Gate / Door Won't Open" at bounding box center [122, 101] width 89 height 10
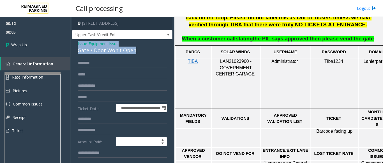
drag, startPoint x: 135, startPoint y: 52, endPoint x: 71, endPoint y: 44, distance: 63.9
click at [71, 44] on app-call-processing-form "**********" at bounding box center [122, 90] width 104 height 146
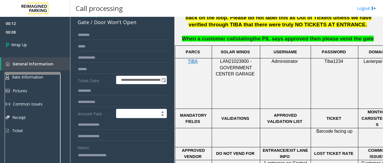
click at [102, 161] on textarea at bounding box center [120, 161] width 85 height 21
paste textarea "**********"
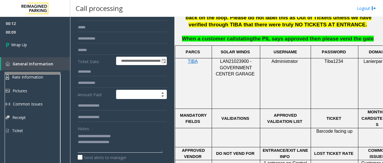
scroll to position [57, 0]
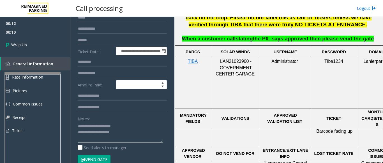
drag, startPoint x: 90, startPoint y: 127, endPoint x: 123, endPoint y: 123, distance: 33.6
click at [123, 123] on textarea at bounding box center [120, 132] width 85 height 21
click at [129, 135] on textarea at bounding box center [120, 132] width 85 height 21
paste textarea "**********"
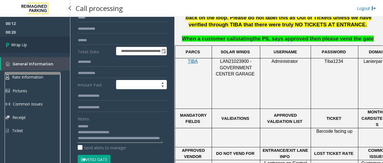
type textarea "**********"
click at [30, 45] on link "Wrap Up" at bounding box center [35, 44] width 70 height 17
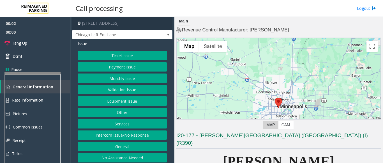
click at [132, 79] on button "Monthly Issue" at bounding box center [122, 78] width 89 height 10
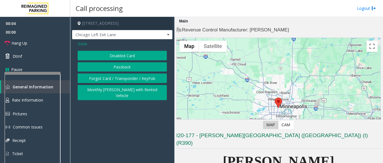
click at [127, 59] on button "Disabled Card" at bounding box center [122, 56] width 89 height 10
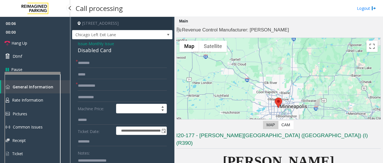
drag, startPoint x: 118, startPoint y: 56, endPoint x: 69, endPoint y: 36, distance: 52.7
click at [69, 36] on app-root "**********" at bounding box center [191, 81] width 383 height 163
drag, startPoint x: 108, startPoint y: 50, endPoint x: 74, endPoint y: 43, distance: 35.3
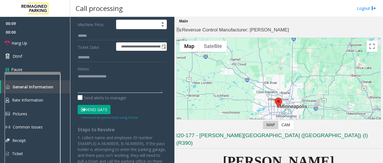
paste textarea "**********"
drag, startPoint x: 91, startPoint y: 76, endPoint x: 128, endPoint y: 76, distance: 36.5
click at [128, 76] on textarea at bounding box center [120, 82] width 85 height 21
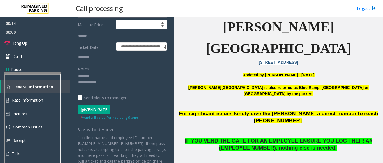
scroll to position [168, 0]
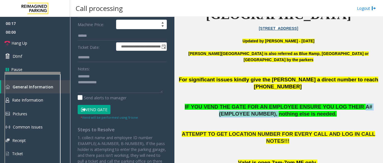
drag, startPoint x: 335, startPoint y: 62, endPoint x: 263, endPoint y: 73, distance: 72.9
click at [263, 104] on span "IF YOU VEND THE GATE FOR AN EMPLOYEE ENSURE YOU LOG THEIR A# (EMPLOYEE NUMBER),…" at bounding box center [279, 110] width 188 height 13
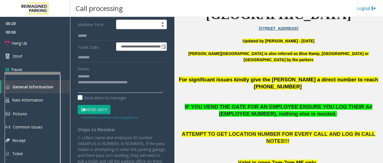
click at [130, 84] on textarea at bounding box center [120, 82] width 85 height 21
click at [128, 81] on textarea at bounding box center [120, 82] width 85 height 21
click at [132, 83] on textarea at bounding box center [120, 82] width 85 height 21
click at [135, 81] on textarea at bounding box center [120, 82] width 85 height 21
click at [96, 107] on button "Vend Gate" at bounding box center [94, 110] width 33 height 10
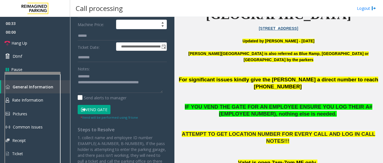
scroll to position [42, 0]
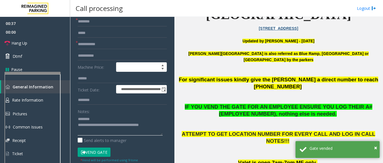
drag, startPoint x: 86, startPoint y: 124, endPoint x: 148, endPoint y: 124, distance: 61.1
click at [148, 124] on textarea at bounding box center [120, 124] width 85 height 21
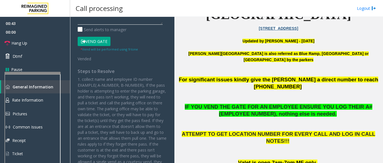
scroll to position [126, 0]
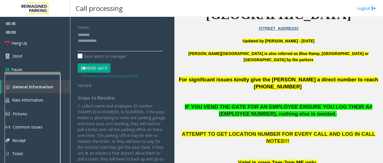
click at [109, 42] on textarea at bounding box center [120, 40] width 85 height 21
paste textarea "**********"
click at [106, 39] on textarea at bounding box center [120, 40] width 85 height 21
click at [19, 45] on span "Hang Up" at bounding box center [19, 43] width 16 height 6
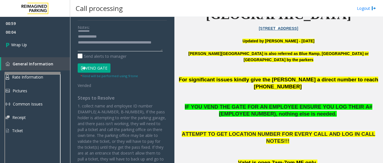
click at [90, 41] on textarea at bounding box center [120, 40] width 85 height 21
click at [87, 43] on textarea at bounding box center [120, 40] width 85 height 21
click at [87, 44] on textarea at bounding box center [120, 40] width 85 height 21
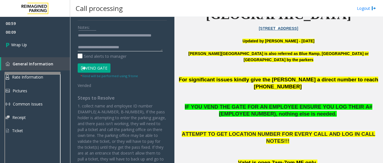
scroll to position [18, 0]
type textarea "**********"
click at [15, 41] on link "Wrap Up" at bounding box center [35, 44] width 70 height 17
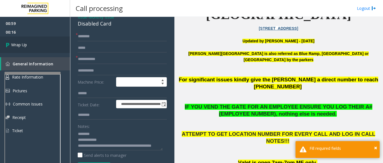
scroll to position [13, 0]
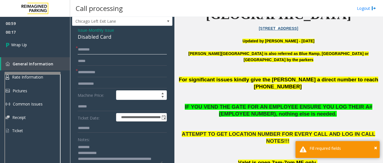
click at [86, 50] on input "text" at bounding box center [122, 50] width 89 height 10
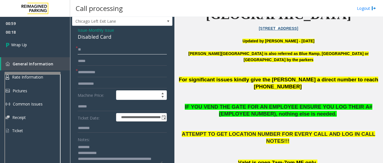
type input "**"
click at [84, 73] on input "text" at bounding box center [122, 73] width 89 height 10
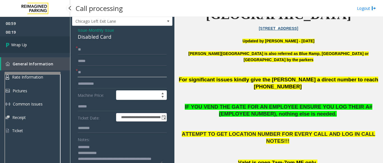
type input "**"
click at [35, 53] on link "Wrap Up" at bounding box center [35, 44] width 70 height 17
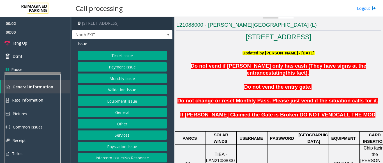
scroll to position [112, 0]
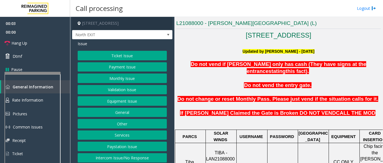
click at [216, 150] on span "TIBA - LAN21088000" at bounding box center [220, 155] width 29 height 11
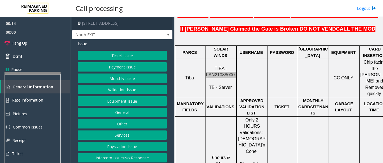
scroll to position [224, 0]
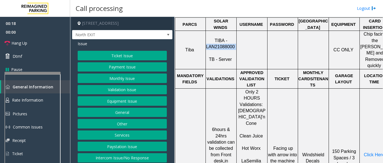
click at [147, 93] on button "Validation Issue" at bounding box center [122, 90] width 89 height 10
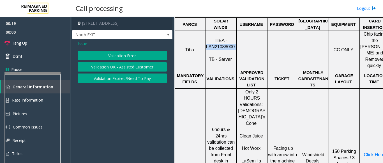
click at [128, 55] on button "Validation Error" at bounding box center [122, 56] width 89 height 10
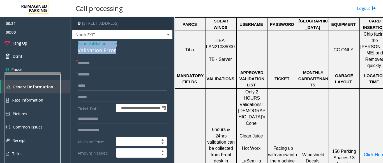
drag, startPoint x: 110, startPoint y: 52, endPoint x: 71, endPoint y: 45, distance: 39.9
click at [71, 45] on app-call-processing-form "**********" at bounding box center [122, 90] width 104 height 146
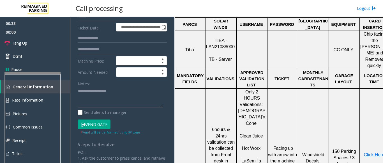
scroll to position [84, 0]
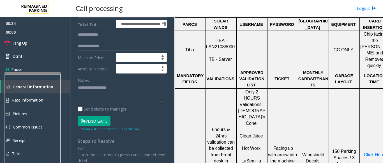
drag, startPoint x: 86, startPoint y: 106, endPoint x: 82, endPoint y: 98, distance: 8.9
paste textarea "**********"
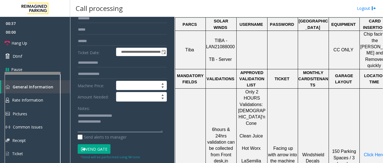
scroll to position [0, 0]
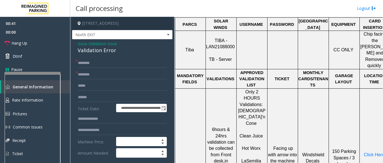
type textarea "**********"
click at [79, 65] on input "text" at bounding box center [122, 63] width 89 height 10
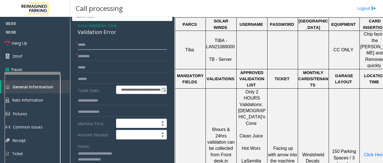
scroll to position [28, 0]
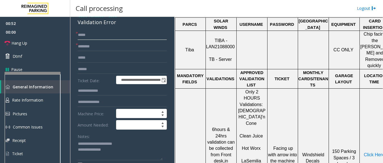
type input "****"
click at [110, 48] on input "text" at bounding box center [122, 47] width 89 height 10
click at [256, 146] on span "Hot Worx" at bounding box center [251, 148] width 19 height 5
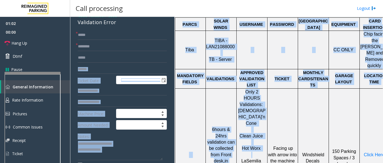
drag, startPoint x: 257, startPoint y: 113, endPoint x: 123, endPoint y: 67, distance: 141.7
click at [123, 67] on div "**********" at bounding box center [226, 90] width 313 height 146
click at [249, 139] on p "Hot Worx" at bounding box center [252, 145] width 30 height 13
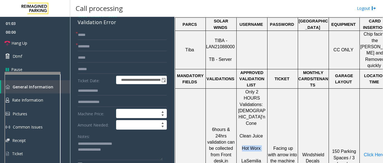
click at [249, 139] on p "Hot Worx" at bounding box center [252, 145] width 30 height 13
type input "********"
click at [91, 72] on input "text" at bounding box center [122, 70] width 89 height 10
paste input "********"
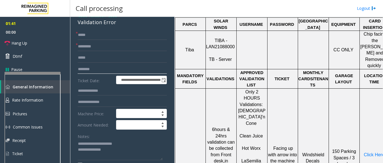
type input "********"
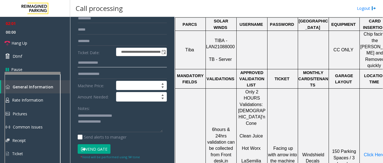
click at [84, 65] on input "text" at bounding box center [122, 63] width 89 height 10
type input "******"
click at [119, 125] on textarea at bounding box center [120, 121] width 85 height 21
type textarea "**********"
click at [91, 41] on input "********" at bounding box center [122, 41] width 89 height 10
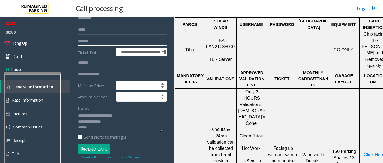
type input "*******"
click at [371, 127] on td "Click Here" at bounding box center [375, 154] width 31 height 132
click at [370, 152] on span "Click Here" at bounding box center [374, 154] width 21 height 5
click at [96, 151] on button "Vend Gate" at bounding box center [94, 149] width 33 height 10
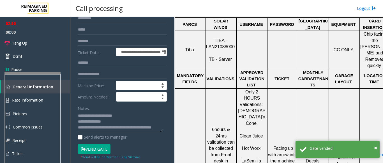
drag, startPoint x: 91, startPoint y: 118, endPoint x: 119, endPoint y: 116, distance: 28.1
click at [119, 116] on textarea at bounding box center [120, 121] width 85 height 21
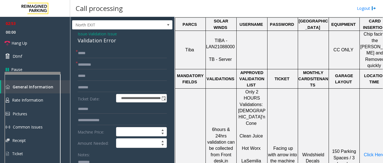
scroll to position [0, 0]
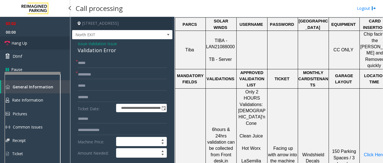
type textarea "**********"
click at [36, 46] on link "Hang Up" at bounding box center [35, 42] width 70 height 13
click at [36, 41] on link "Hang Up" at bounding box center [35, 42] width 70 height 13
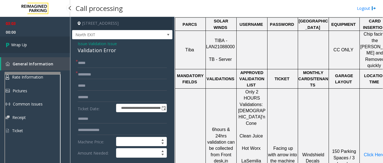
click at [36, 41] on link "Wrap Up" at bounding box center [35, 44] width 70 height 17
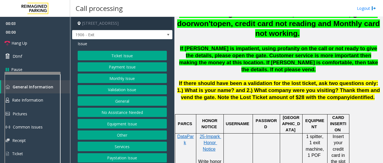
scroll to position [252, 0]
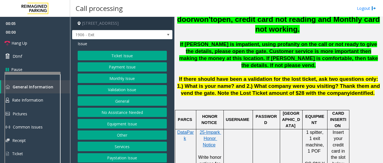
click at [123, 80] on button "Monthly Issue" at bounding box center [122, 78] width 89 height 10
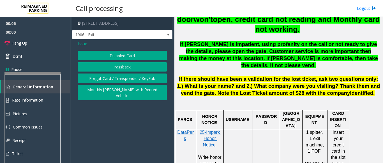
click at [118, 58] on button "Disabled Card" at bounding box center [122, 56] width 89 height 10
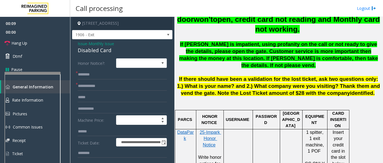
click at [99, 42] on span "Monthly Issue" at bounding box center [102, 44] width 26 height 6
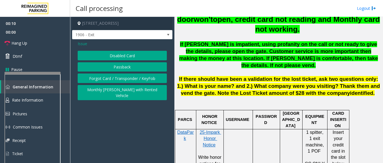
click at [82, 44] on span "Issue" at bounding box center [83, 44] width 10 height 6
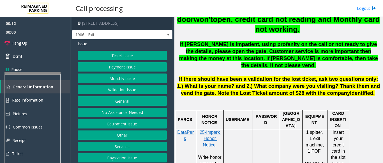
click at [112, 91] on button "Validation Issue" at bounding box center [122, 90] width 89 height 10
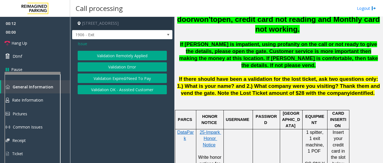
click at [132, 68] on button "Validation Error" at bounding box center [122, 67] width 89 height 10
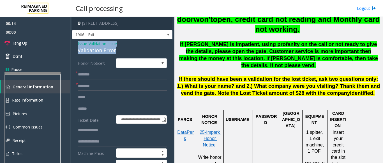
drag, startPoint x: 119, startPoint y: 53, endPoint x: 71, endPoint y: 42, distance: 50.0
click at [71, 42] on app-call-processing-form "**********" at bounding box center [122, 90] width 104 height 146
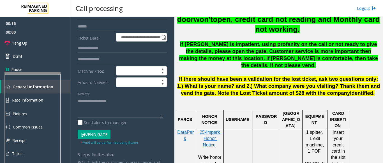
scroll to position [84, 0]
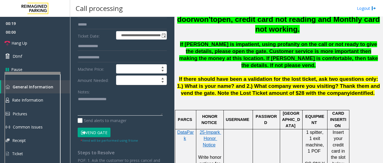
paste textarea "**********"
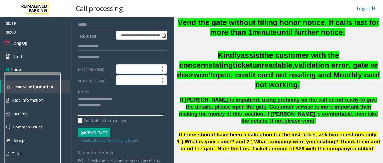
scroll to position [196, 0]
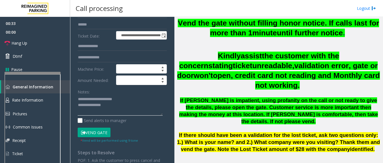
drag, startPoint x: 93, startPoint y: 102, endPoint x: 129, endPoint y: 98, distance: 36.6
click at [129, 98] on textarea at bounding box center [120, 105] width 85 height 21
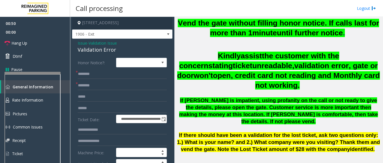
scroll to position [0, 0]
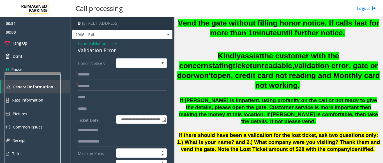
type textarea "**********"
click at [95, 44] on span "Validation Issue" at bounding box center [103, 44] width 28 height 6
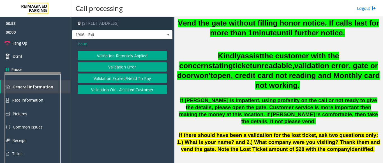
click at [96, 69] on button "Validation Error" at bounding box center [122, 67] width 89 height 10
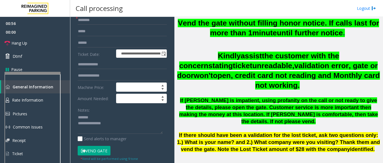
scroll to position [56, 0]
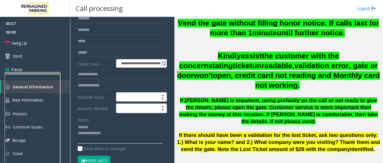
click at [123, 130] on textarea at bounding box center [120, 133] width 85 height 21
type textarea "**********"
click at [99, 158] on button "Vend Gate" at bounding box center [94, 161] width 33 height 10
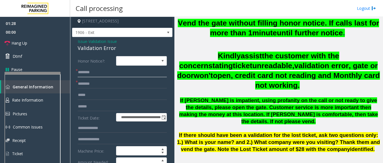
scroll to position [0, 0]
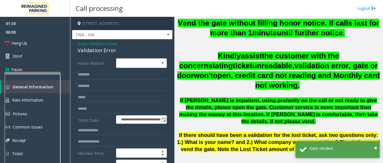
click at [96, 47] on div "Validation Error" at bounding box center [122, 51] width 89 height 8
click at [98, 45] on span "Validation Issue" at bounding box center [103, 44] width 28 height 6
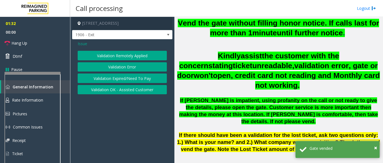
click at [81, 47] on div "Issue Validation Remotely Applied Validation Error Validation Expired/Need To P…" at bounding box center [122, 68] width 100 height 58
click at [88, 45] on div "Issue" at bounding box center [122, 44] width 89 height 6
click at [85, 44] on span "Issue" at bounding box center [83, 44] width 10 height 6
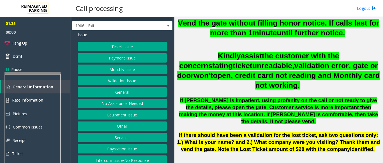
scroll to position [14, 0]
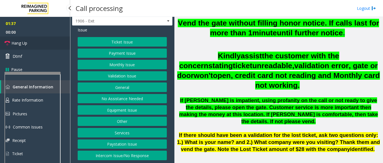
click at [36, 45] on link "Hang Up" at bounding box center [35, 42] width 70 height 13
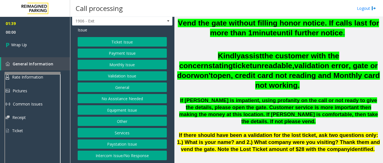
click at [120, 70] on div "Ticket Issue Payment Issue Monthly Issue Validation Issue General No Assistance…" at bounding box center [122, 98] width 89 height 123
click at [118, 65] on button "Monthly Issue" at bounding box center [122, 65] width 89 height 10
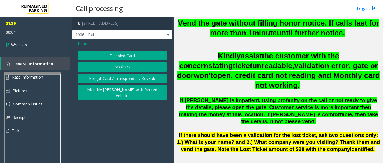
scroll to position [0, 0]
click at [114, 59] on button "Disabled Card" at bounding box center [122, 56] width 89 height 10
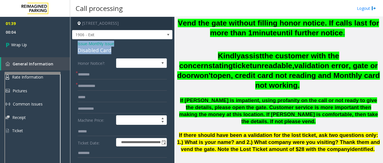
drag, startPoint x: 112, startPoint y: 51, endPoint x: 78, endPoint y: 51, distance: 33.7
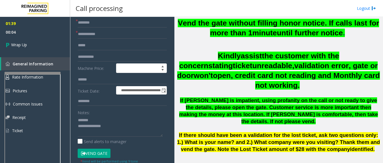
scroll to position [84, 0]
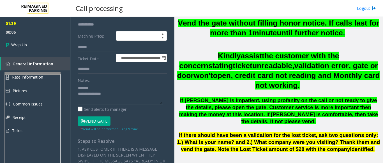
click at [97, 89] on textarea at bounding box center [120, 93] width 85 height 21
drag, startPoint x: 110, startPoint y: 94, endPoint x: 75, endPoint y: 96, distance: 35.1
click at [75, 96] on div "**********" at bounding box center [122, 139] width 98 height 331
click at [111, 92] on textarea at bounding box center [120, 93] width 85 height 21
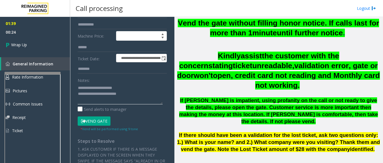
click at [112, 93] on textarea at bounding box center [120, 93] width 85 height 21
drag, startPoint x: 78, startPoint y: 93, endPoint x: 100, endPoint y: 95, distance: 21.7
click at [100, 95] on textarea at bounding box center [120, 93] width 85 height 21
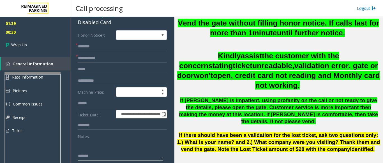
type textarea "**********"
click at [97, 62] on input "text" at bounding box center [122, 58] width 89 height 10
paste input "**********"
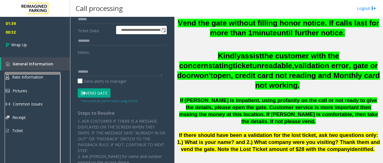
scroll to position [140, 0]
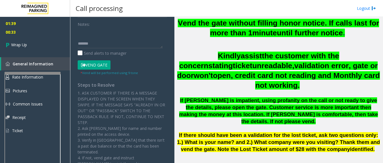
type input "**********"
drag, startPoint x: 96, startPoint y: 46, endPoint x: 19, endPoint y: 46, distance: 77.4
click at [19, 46] on app-root "**********" at bounding box center [191, 81] width 383 height 163
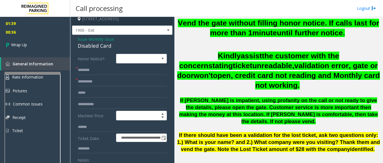
scroll to position [0, 0]
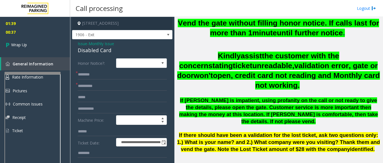
type textarea "**********"
click at [104, 72] on input "text" at bounding box center [122, 75] width 89 height 10
type input "**"
click at [20, 53] on link "Wrap Up" at bounding box center [35, 44] width 70 height 17
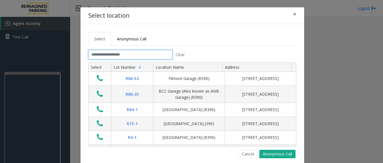
click at [103, 59] on input "text" at bounding box center [130, 55] width 84 height 10
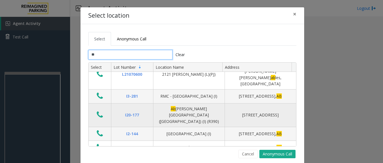
type input "**"
click at [98, 111] on icon "Data table" at bounding box center [100, 115] width 6 height 8
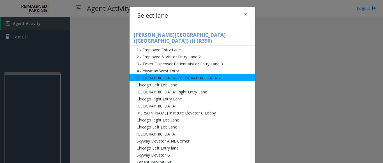
click at [172, 74] on li "[GEOGRAPHIC_DATA] ([GEOGRAPHIC_DATA])" at bounding box center [193, 77] width 126 height 7
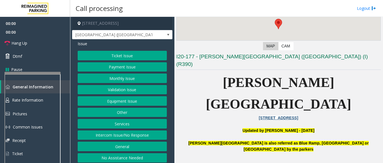
scroll to position [84, 0]
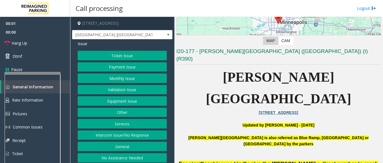
click at [116, 93] on button "Validation Issue" at bounding box center [122, 90] width 89 height 10
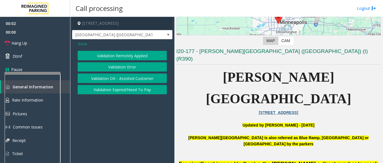
click at [122, 69] on button "Validation Error" at bounding box center [122, 67] width 89 height 10
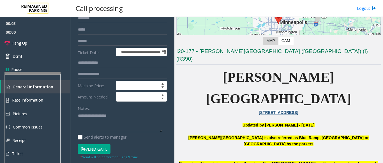
scroll to position [0, 0]
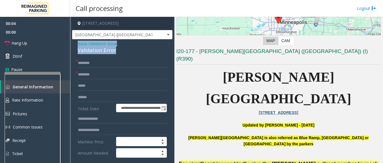
drag, startPoint x: 112, startPoint y: 49, endPoint x: 76, endPoint y: 41, distance: 36.9
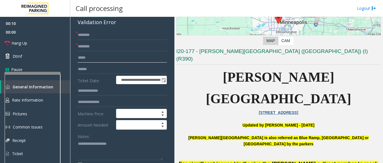
drag, startPoint x: 95, startPoint y: 144, endPoint x: 87, endPoint y: 56, distance: 87.9
click at [87, 56] on input "text" at bounding box center [122, 58] width 89 height 10
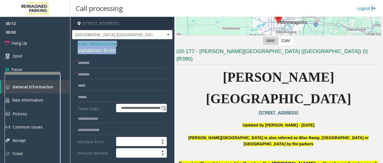
drag, startPoint x: 112, startPoint y: 52, endPoint x: 77, endPoint y: 40, distance: 36.8
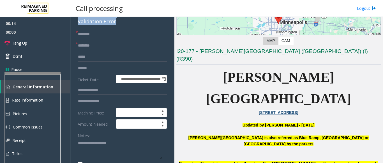
scroll to position [56, 0]
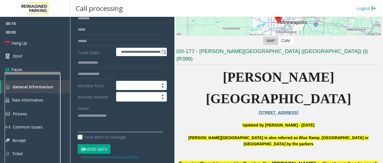
paste textarea "**********"
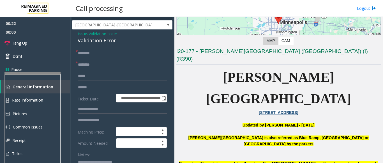
scroll to position [0, 0]
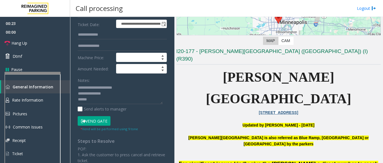
drag, startPoint x: 97, startPoint y: 121, endPoint x: 293, endPoint y: 116, distance: 195.6
click at [97, 121] on button "Vend Gate" at bounding box center [94, 121] width 33 height 10
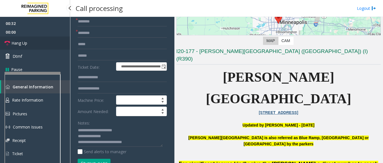
click at [43, 47] on link "Hang Up" at bounding box center [35, 42] width 70 height 13
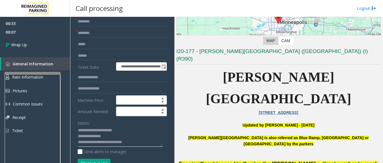
click at [85, 144] on textarea at bounding box center [120, 136] width 85 height 21
click at [87, 144] on textarea at bounding box center [120, 136] width 85 height 21
paste textarea "**********"
type textarea "**********"
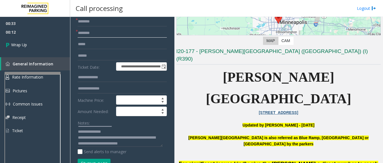
click at [87, 35] on input "text" at bounding box center [122, 33] width 89 height 10
type input "**"
click at [85, 22] on input "*" at bounding box center [122, 22] width 89 height 10
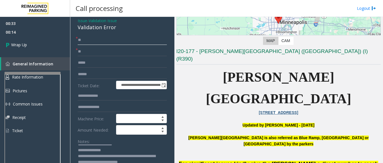
scroll to position [0, 0]
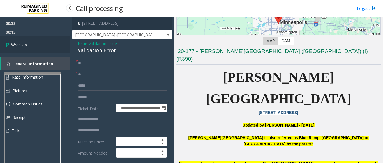
type input "**"
click at [40, 47] on link "Wrap Up" at bounding box center [35, 44] width 70 height 17
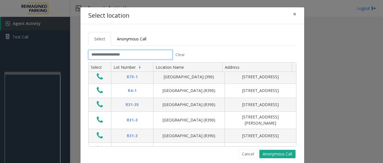
click at [104, 56] on input "text" at bounding box center [130, 55] width 84 height 10
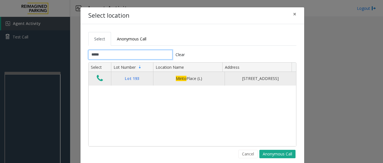
type input "*****"
click at [97, 81] on icon "Data table" at bounding box center [100, 78] width 6 height 8
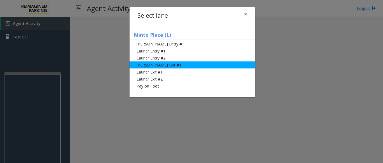
click at [148, 65] on li "[PERSON_NAME] Exit #1" at bounding box center [193, 64] width 126 height 7
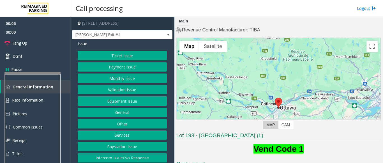
click at [126, 92] on button "Validation Issue" at bounding box center [122, 90] width 89 height 10
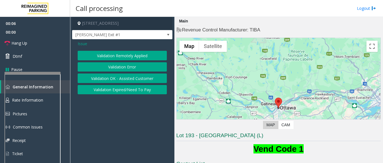
click at [139, 66] on button "Validation Error" at bounding box center [122, 67] width 89 height 10
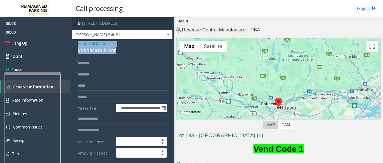
drag, startPoint x: 117, startPoint y: 52, endPoint x: 74, endPoint y: 41, distance: 44.6
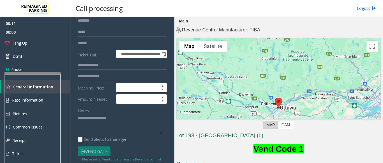
scroll to position [56, 0]
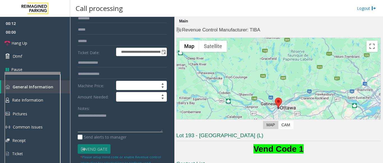
paste textarea "**********"
drag, startPoint x: 95, startPoint y: 116, endPoint x: 139, endPoint y: 114, distance: 43.5
click at [139, 114] on textarea at bounding box center [120, 121] width 85 height 21
click at [132, 121] on textarea at bounding box center [120, 121] width 85 height 21
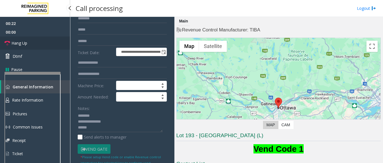
click at [23, 43] on span "Hang Up" at bounding box center [19, 43] width 16 height 6
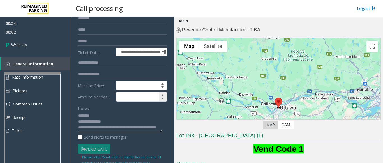
scroll to position [0, 0]
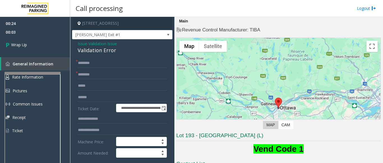
type textarea "**********"
click at [107, 66] on input "text" at bounding box center [122, 63] width 89 height 10
type input "***"
click at [89, 77] on input "*" at bounding box center [122, 75] width 89 height 10
type input "**"
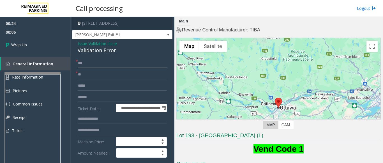
click at [85, 64] on input "***" at bounding box center [122, 63] width 89 height 10
type input "**"
click at [40, 42] on link "Wrap Up" at bounding box center [35, 44] width 70 height 17
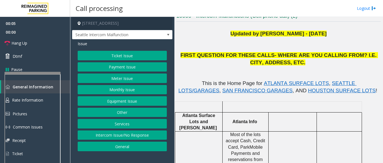
scroll to position [112, 0]
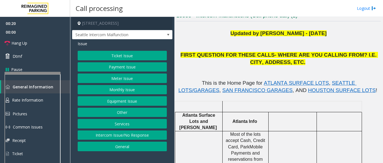
click at [134, 103] on button "Equipment Issue" at bounding box center [122, 101] width 89 height 10
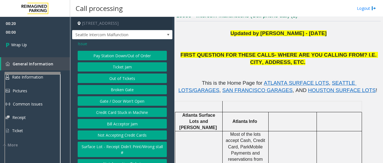
click at [133, 106] on button "Gate / Door Won't Open" at bounding box center [122, 101] width 89 height 10
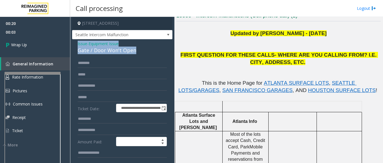
drag, startPoint x: 137, startPoint y: 55, endPoint x: 75, endPoint y: 48, distance: 62.4
click at [75, 48] on div "**********" at bounding box center [122, 163] width 100 height 249
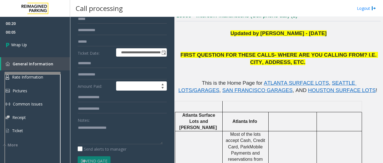
scroll to position [56, 0]
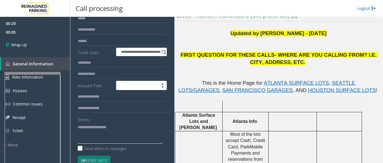
click at [104, 130] on textarea at bounding box center [120, 133] width 85 height 21
paste textarea "**********"
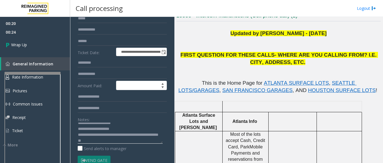
click at [106, 144] on textarea at bounding box center [120, 133] width 85 height 21
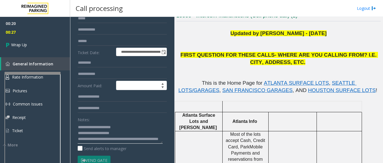
click at [124, 136] on textarea at bounding box center [120, 133] width 85 height 21
click at [125, 140] on textarea at bounding box center [120, 133] width 85 height 21
drag, startPoint x: 80, startPoint y: 148, endPoint x: 76, endPoint y: 146, distance: 4.5
click at [76, 146] on div "**********" at bounding box center [122, 114] width 98 height 224
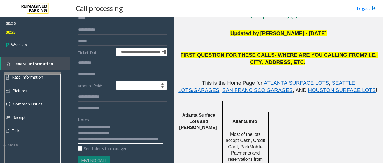
drag, startPoint x: 86, startPoint y: 146, endPoint x: 68, endPoint y: 146, distance: 18.2
click at [68, 146] on app-root "**********" at bounding box center [191, 81] width 383 height 163
drag, startPoint x: 81, startPoint y: 143, endPoint x: 77, endPoint y: 144, distance: 4.5
drag, startPoint x: 77, startPoint y: 144, endPoint x: 91, endPoint y: 147, distance: 14.4
click at [91, 144] on textarea at bounding box center [120, 133] width 85 height 21
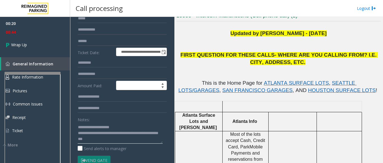
click at [89, 144] on textarea at bounding box center [120, 133] width 85 height 21
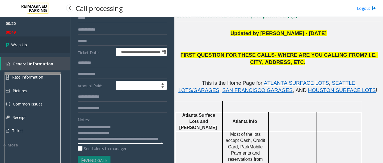
type textarea "**********"
click at [26, 46] on span "Wrap Up" at bounding box center [19, 45] width 16 height 6
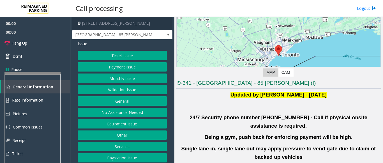
scroll to position [56, 0]
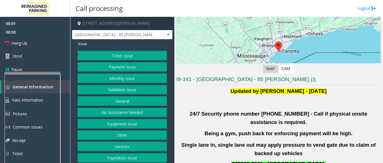
click at [131, 89] on button "Validation Issue" at bounding box center [122, 90] width 89 height 10
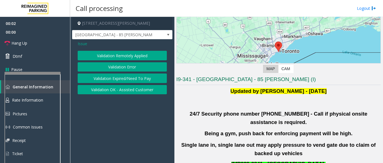
click at [123, 68] on button "Validation Error" at bounding box center [122, 67] width 89 height 10
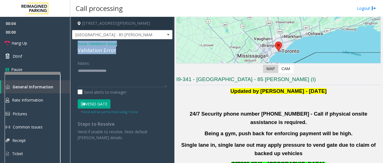
drag, startPoint x: 114, startPoint y: 51, endPoint x: 76, endPoint y: 44, distance: 39.3
click at [76, 44] on div "Issue - Validation Issue Validation Error Notes: Send alerts to manager Vend Ga…" at bounding box center [122, 92] width 100 height 107
click at [118, 75] on textarea at bounding box center [122, 76] width 89 height 21
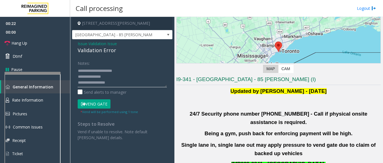
click at [112, 75] on textarea at bounding box center [122, 76] width 89 height 21
drag, startPoint x: 91, startPoint y: 70, endPoint x: 134, endPoint y: 67, distance: 43.0
click at [134, 67] on textarea at bounding box center [122, 76] width 89 height 21
click at [78, 75] on textarea at bounding box center [122, 76] width 89 height 21
click at [126, 70] on textarea at bounding box center [122, 76] width 89 height 21
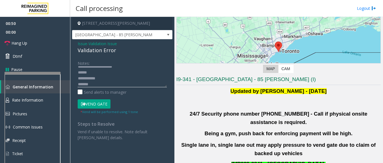
scroll to position [10, 0]
click at [92, 85] on textarea at bounding box center [122, 76] width 89 height 21
click at [90, 98] on form "Notes: Send alerts to manager Vend Gate * Vend will be performed using 1 tone" at bounding box center [122, 86] width 89 height 56
drag, startPoint x: 93, startPoint y: 100, endPoint x: 85, endPoint y: 86, distance: 16.0
click at [94, 100] on button "Vend Gate" at bounding box center [94, 104] width 33 height 10
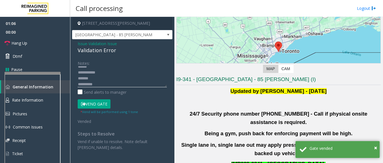
drag, startPoint x: 96, startPoint y: 70, endPoint x: 80, endPoint y: 79, distance: 18.2
click at [80, 79] on textarea at bounding box center [122, 76] width 89 height 21
click at [79, 78] on textarea at bounding box center [122, 76] width 89 height 21
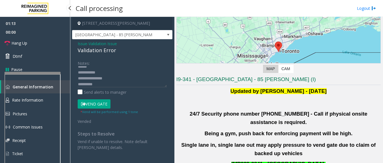
click at [17, 34] on span "00:00" at bounding box center [35, 32] width 70 height 9
click at [22, 43] on span "Hang Up" at bounding box center [19, 43] width 16 height 6
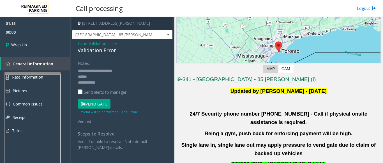
click at [100, 77] on textarea at bounding box center [122, 76] width 89 height 21
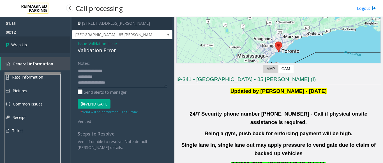
type textarea "**********"
click at [57, 44] on link "Wrap Up" at bounding box center [35, 44] width 70 height 17
